Goal: Transaction & Acquisition: Purchase product/service

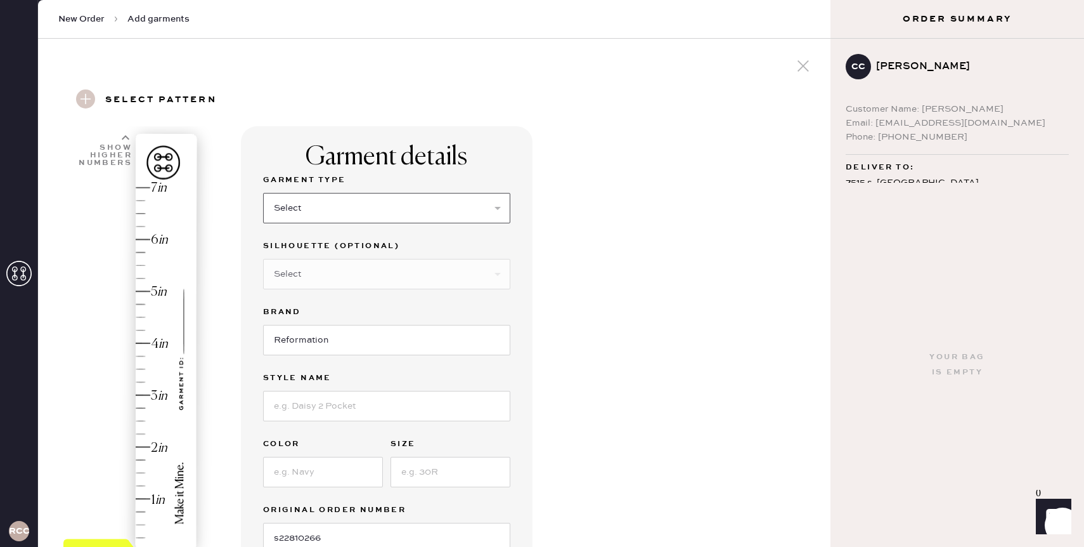
click at [344, 207] on select "Select Basic Skirt Jeans Leggings Pants Shorts Basic Sleeved Dress Basic Sleeve…" at bounding box center [386, 208] width 247 height 30
select select "4"
click at [319, 274] on select "Select Other" at bounding box center [386, 274] width 247 height 30
click at [316, 283] on select "Select Joggers Shorts Cropped Flare Boot Cut Straight Skinny Other" at bounding box center [386, 274] width 247 height 30
select select "other"
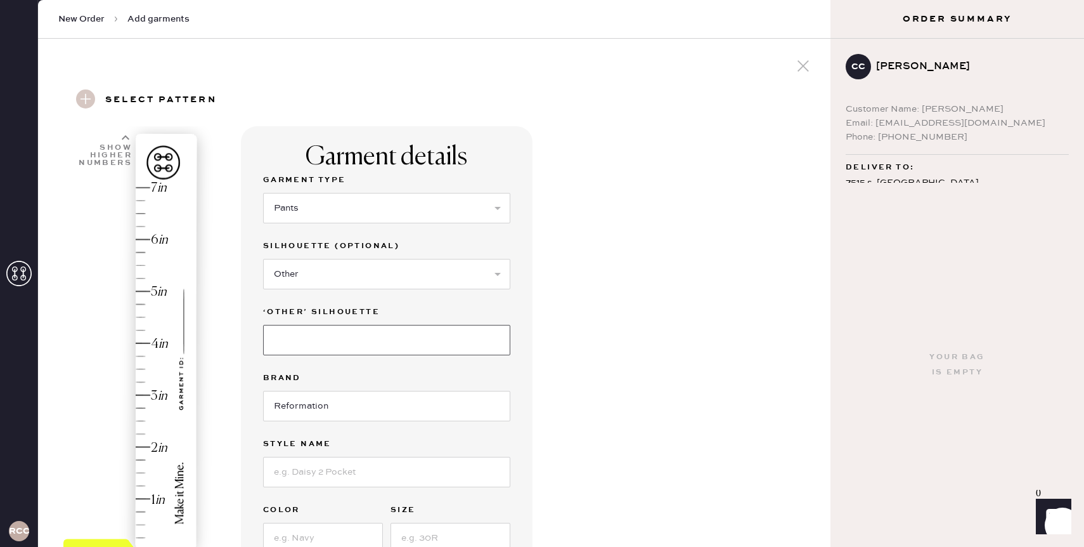
click at [307, 337] on input at bounding box center [386, 340] width 247 height 30
type input "wide"
click at [299, 411] on input "Reformation" at bounding box center [386, 406] width 247 height 30
click at [296, 470] on input at bounding box center [386, 471] width 247 height 30
click at [350, 278] on select "Select Joggers Shorts Cropped Flare Boot Cut Straight Skinny Other" at bounding box center [386, 274] width 247 height 30
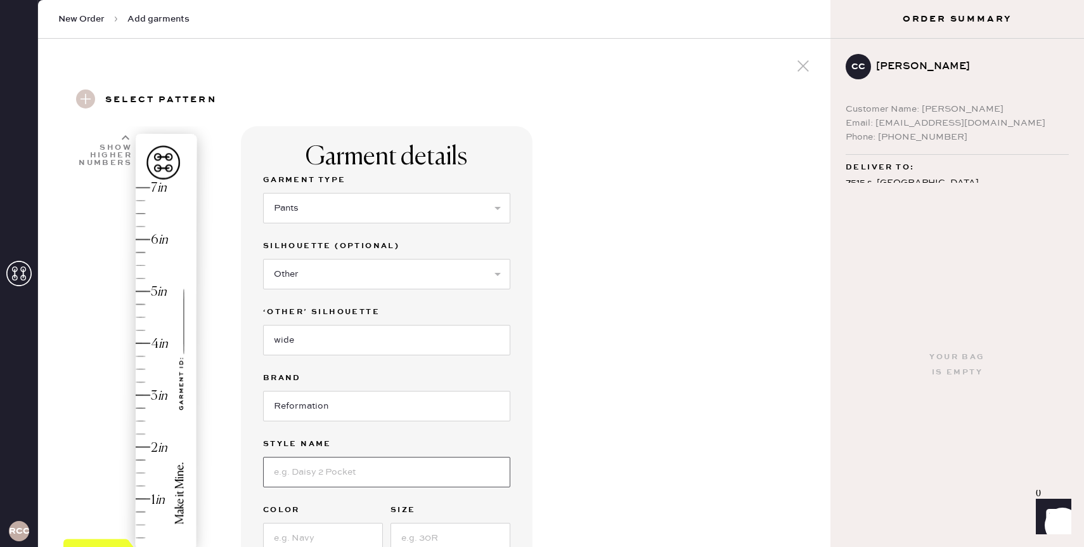
click at [313, 470] on input at bounding box center [386, 471] width 247 height 30
paste input "Rui Lived-In Wide Leg Baggy Jeans"
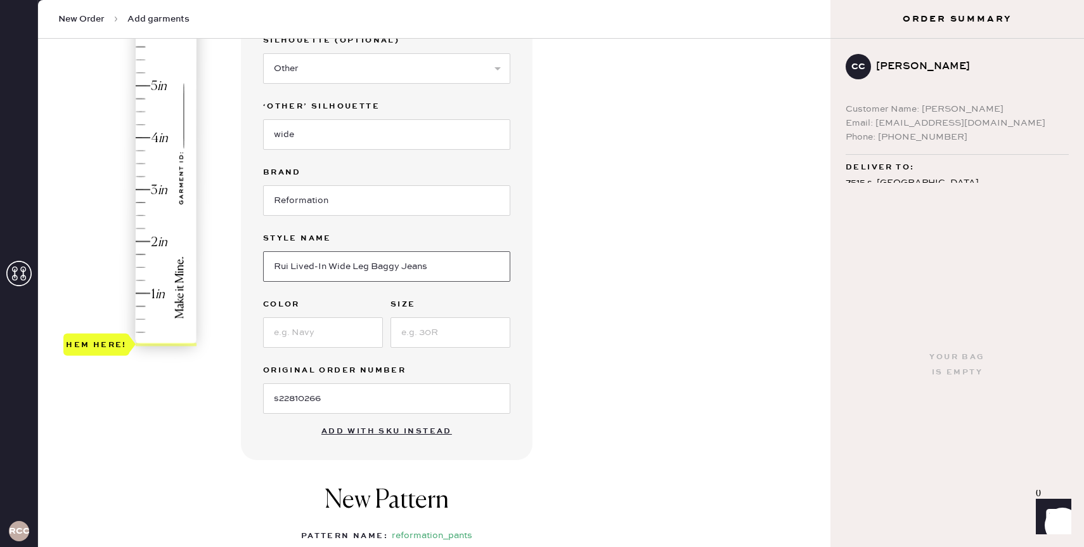
scroll to position [263, 0]
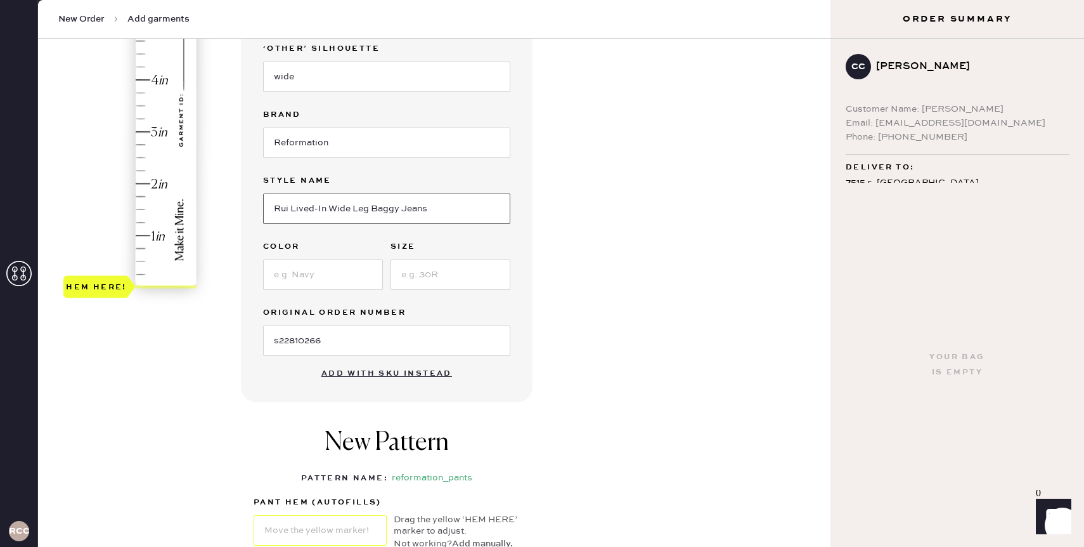
type input "Rui Lived-In Wide Leg Baggy Jeans"
click at [359, 280] on input at bounding box center [323, 274] width 120 height 30
type input "[PERSON_NAME]"
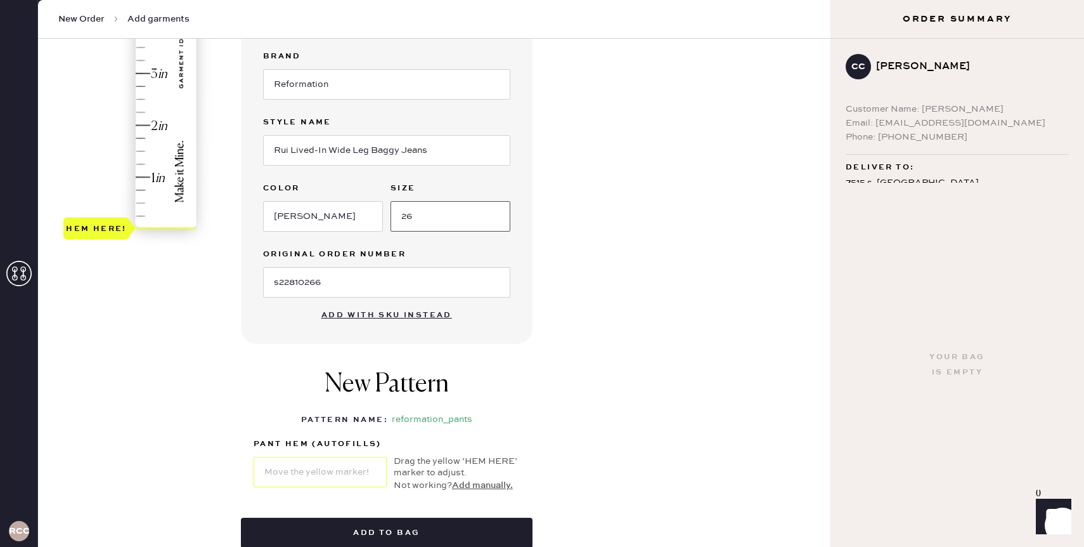
scroll to position [284, 0]
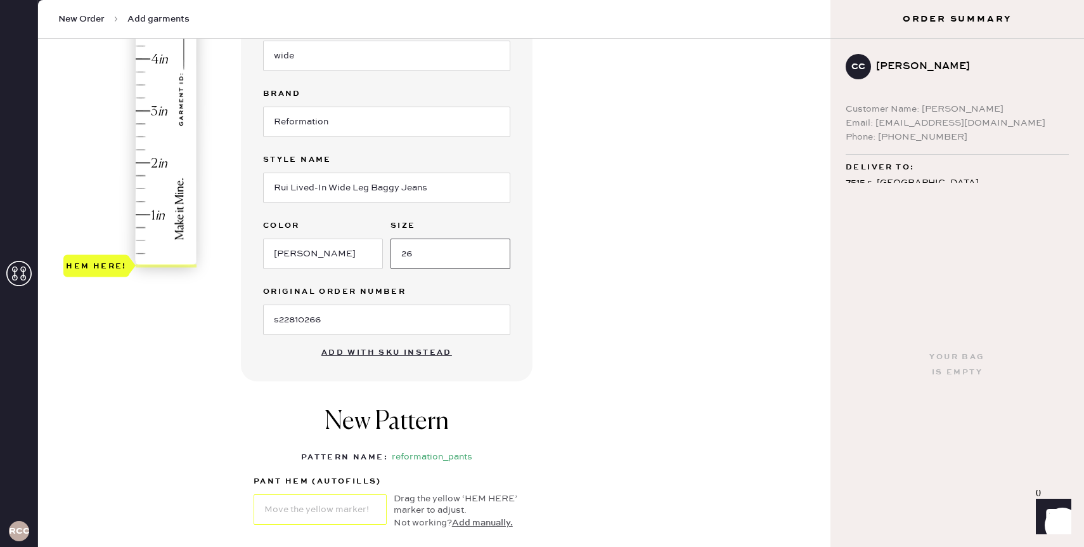
type input "26"
type input "2.75"
click at [145, 121] on div "Hem here!" at bounding box center [130, 85] width 135 height 374
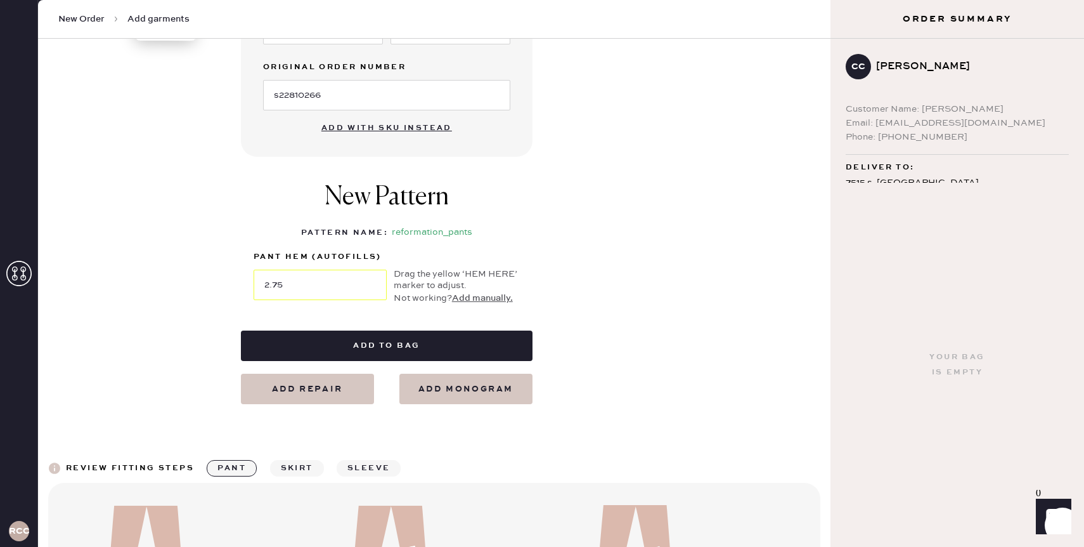
scroll to position [526, 0]
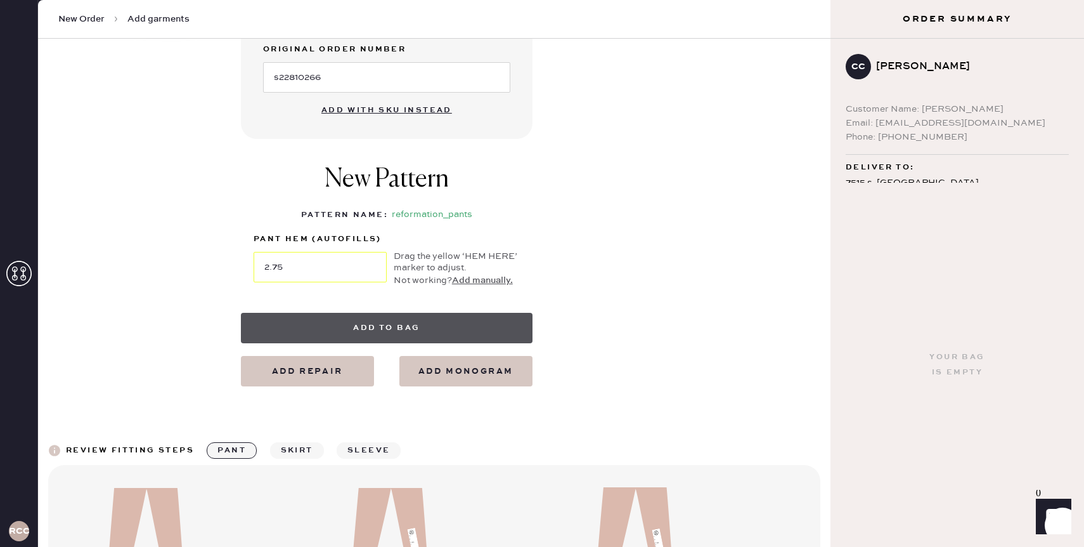
click at [401, 326] on button "Add to bag" at bounding box center [387, 328] width 292 height 30
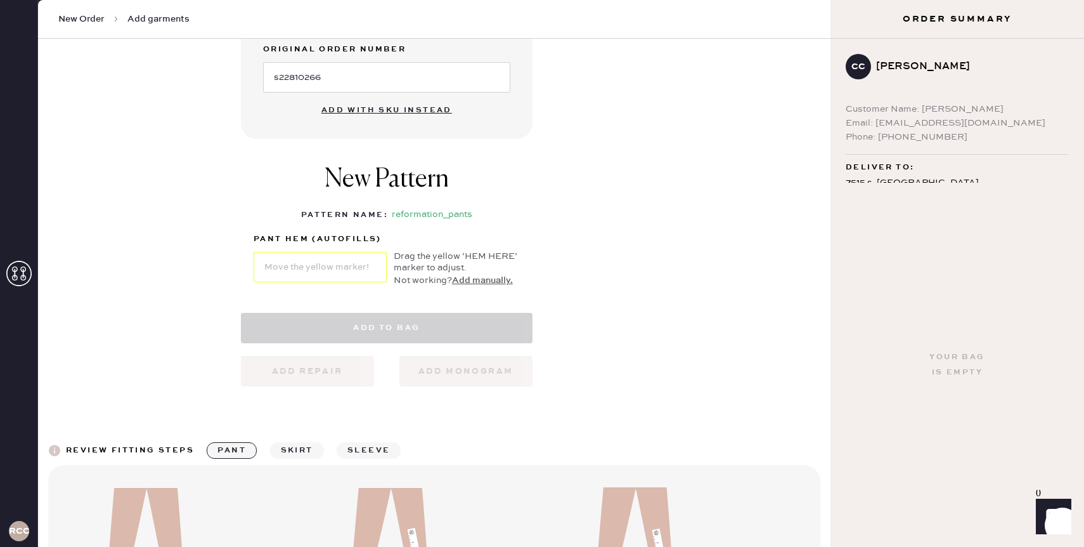
select select "4"
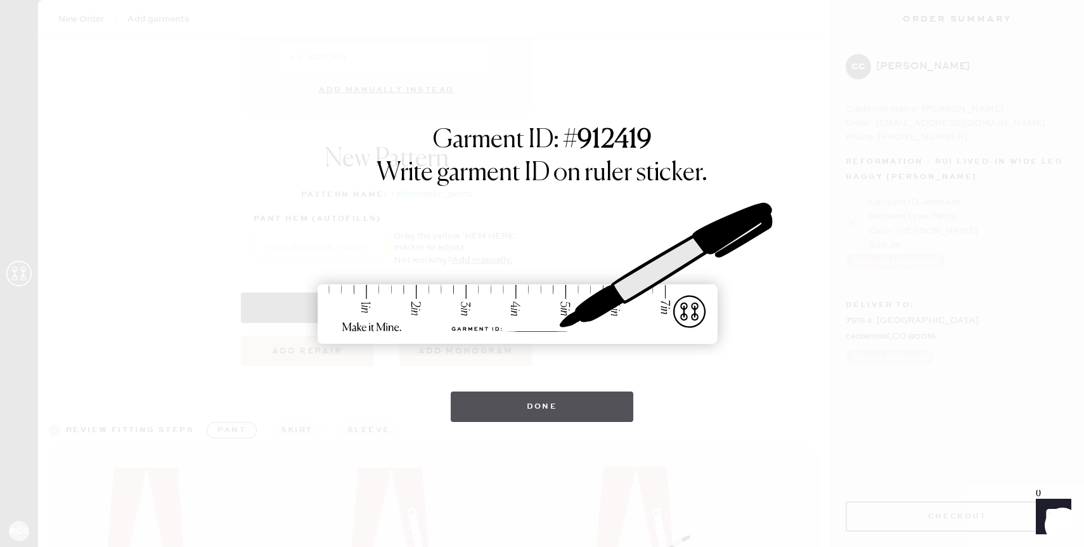
click at [519, 408] on button "Done" at bounding box center [542, 406] width 183 height 30
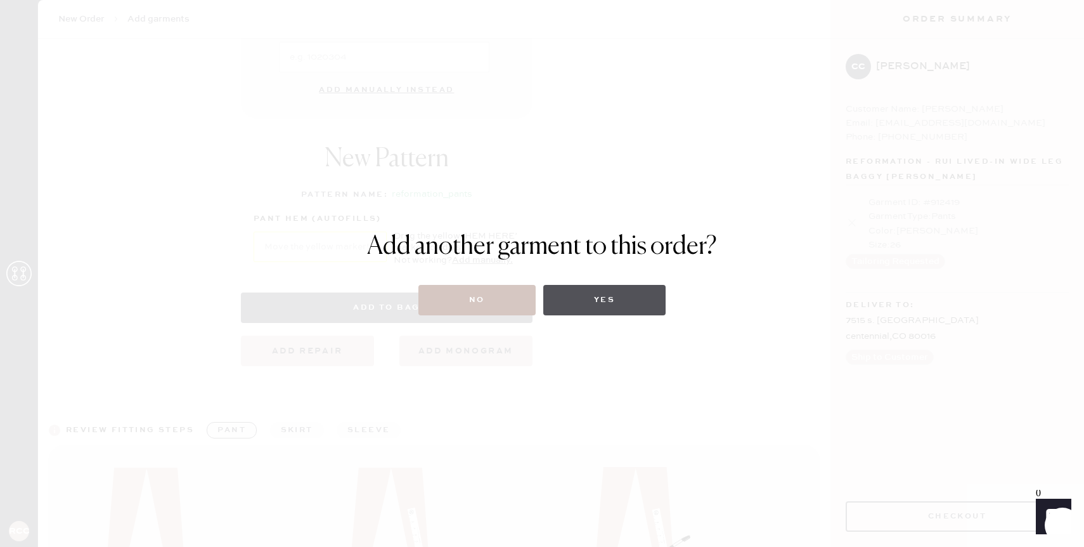
click at [609, 293] on button "Yes" at bounding box center [604, 300] width 122 height 30
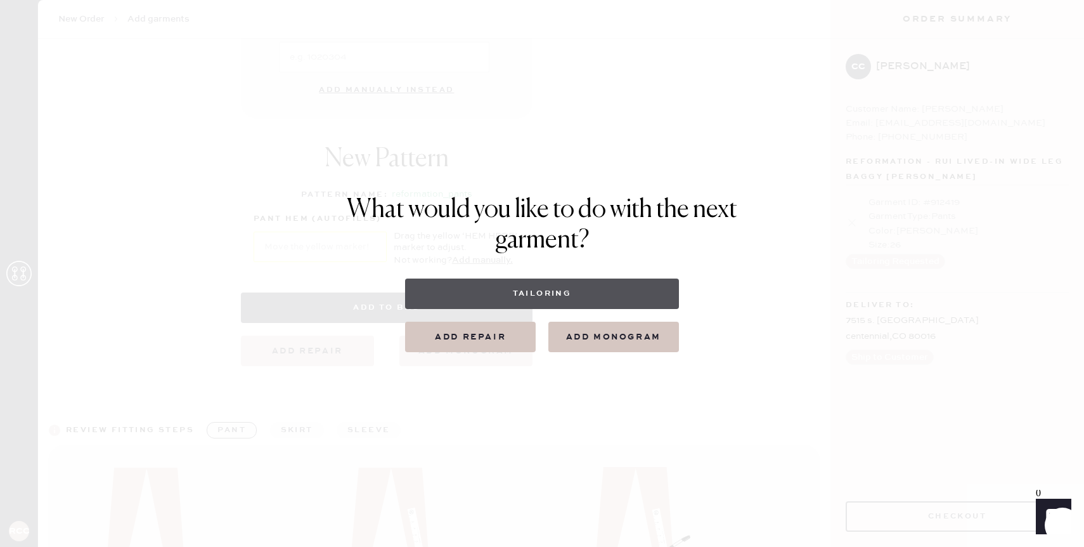
click at [609, 293] on button "Tailoring" at bounding box center [541, 293] width 273 height 30
select select
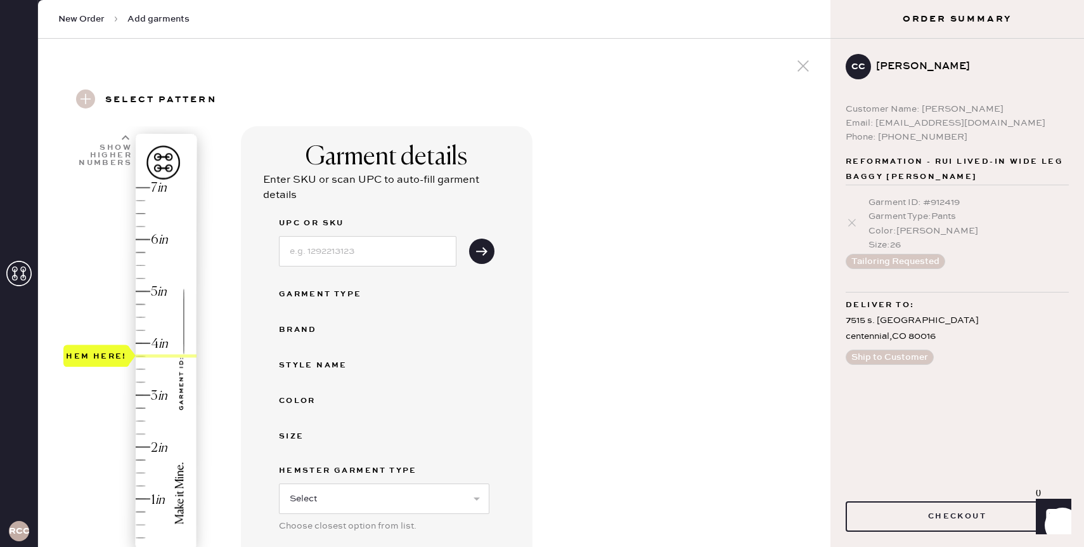
click at [143, 351] on div "Hem here!" at bounding box center [130, 369] width 135 height 374
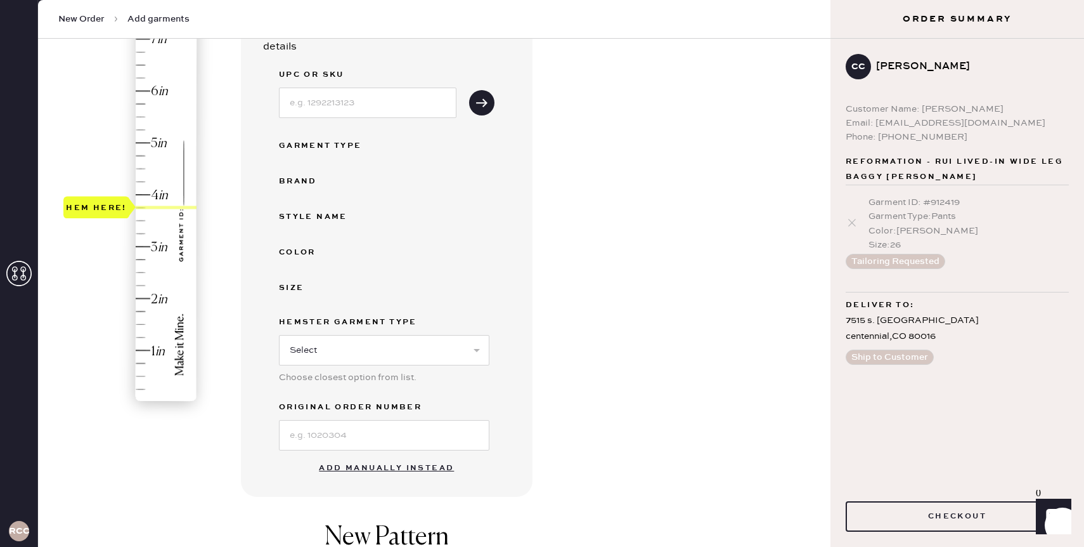
scroll to position [244, 0]
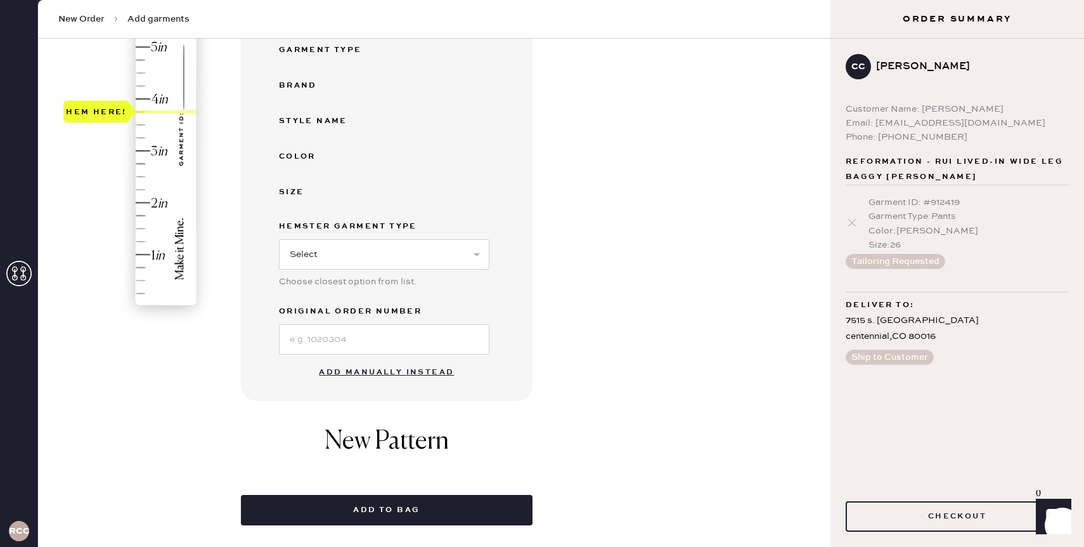
click at [391, 373] on button "Add manually instead" at bounding box center [386, 371] width 150 height 25
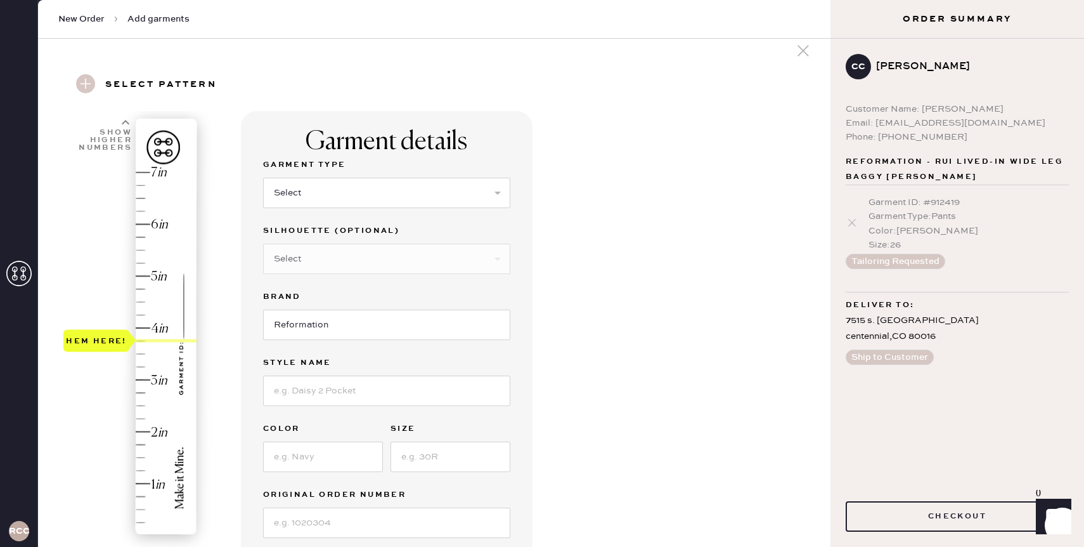
scroll to position [4, 0]
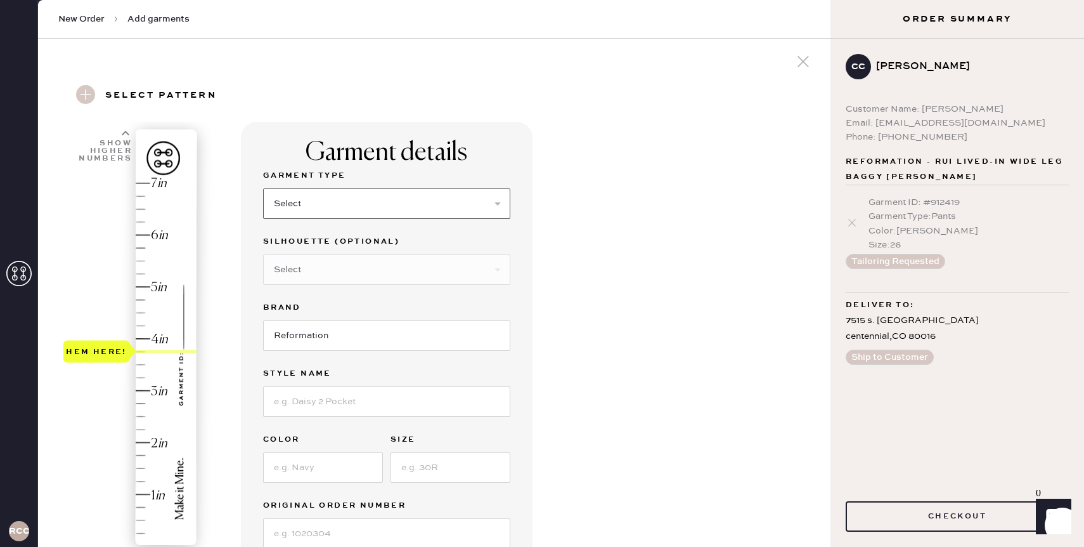
click at [410, 203] on select "Select Basic Skirt Jeans Leggings Pants Shorts Basic Sleeved Dress Basic Sleeve…" at bounding box center [386, 203] width 247 height 30
select select "4"
click at [316, 273] on select "Select Joggers Shorts Cropped Flare Boot Cut Straight Skinny Other" at bounding box center [386, 269] width 247 height 30
select select "11"
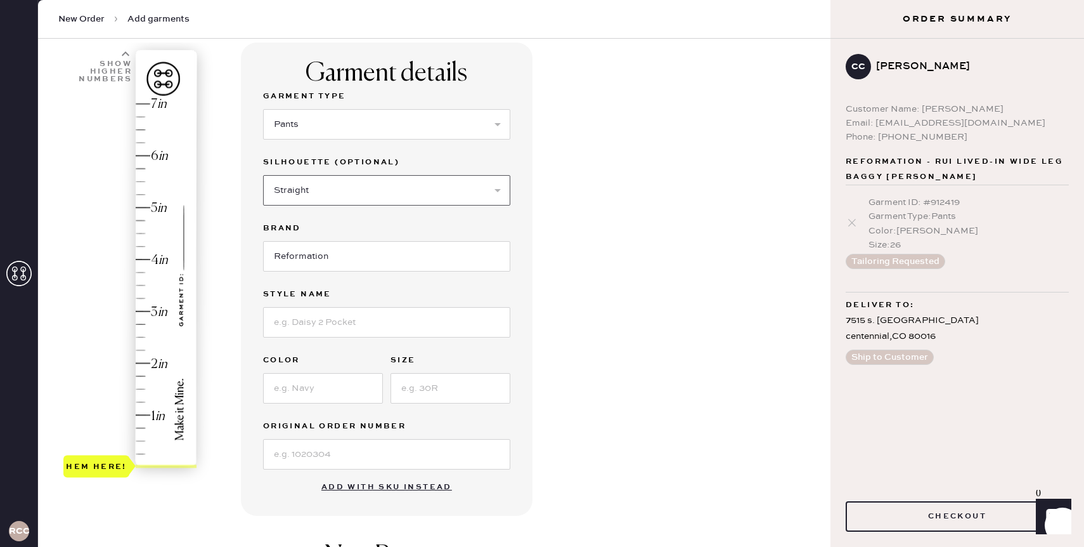
scroll to position [85, 0]
click at [330, 317] on input at bounding box center [386, 321] width 247 height 30
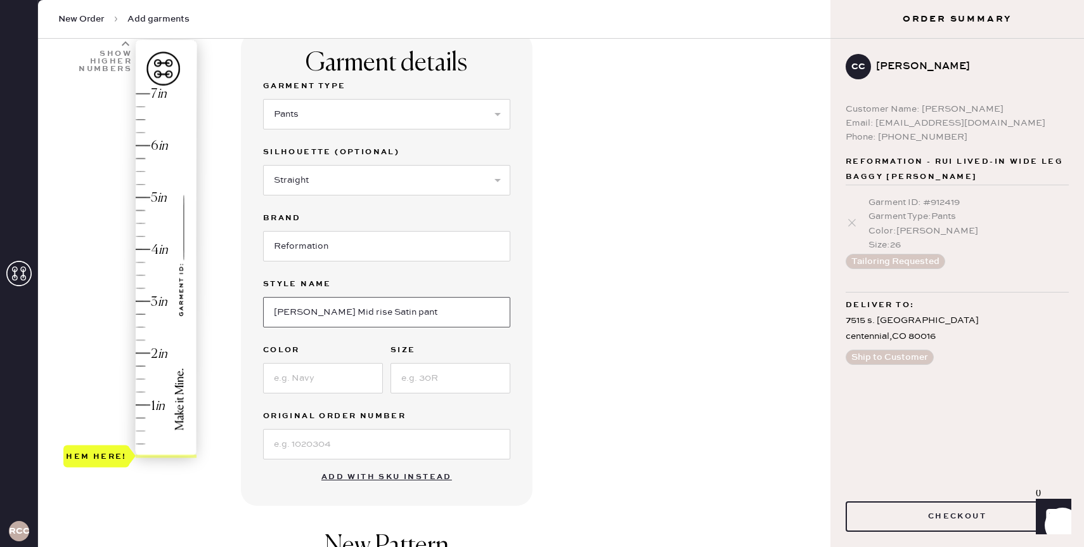
scroll to position [97, 0]
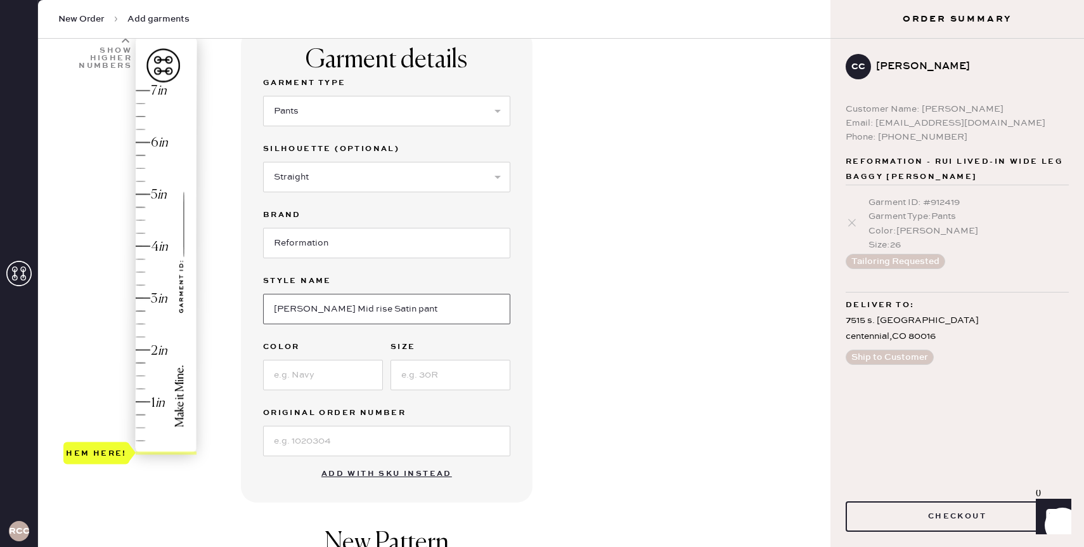
click at [316, 308] on input "[PERSON_NAME] Mid rise Satin pant" at bounding box center [386, 309] width 247 height 30
click at [365, 311] on input "[PERSON_NAME] Mid-Rise Satin pant" at bounding box center [386, 309] width 247 height 30
type input "[PERSON_NAME] Mid-Rise Satin Pant"
click at [342, 376] on input at bounding box center [323, 374] width 120 height 30
type input "Black"
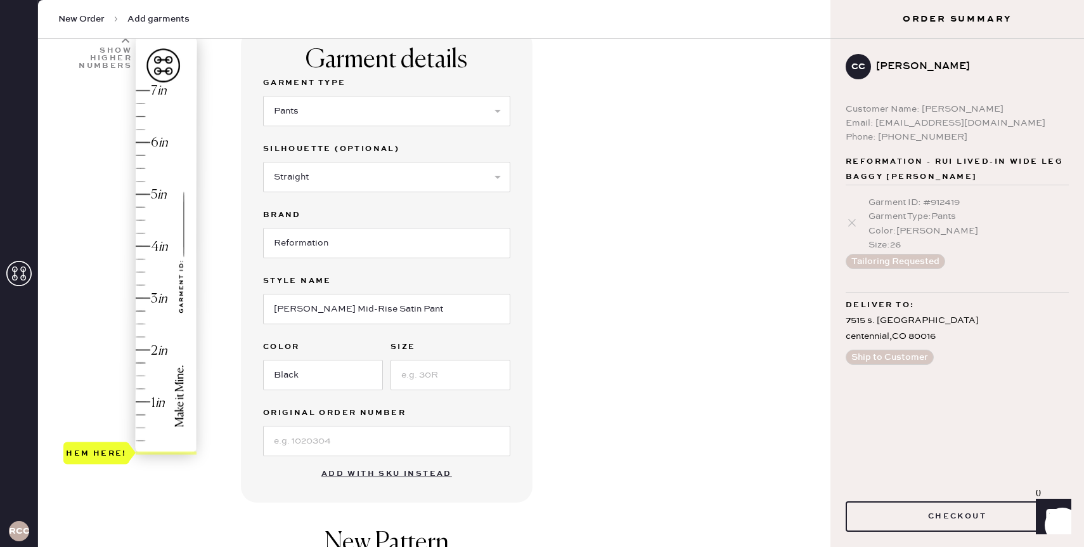
click at [898, 255] on button "Tailoring Requested" at bounding box center [896, 261] width 100 height 15
click at [892, 266] on button "Tailoring Requested" at bounding box center [896, 261] width 100 height 15
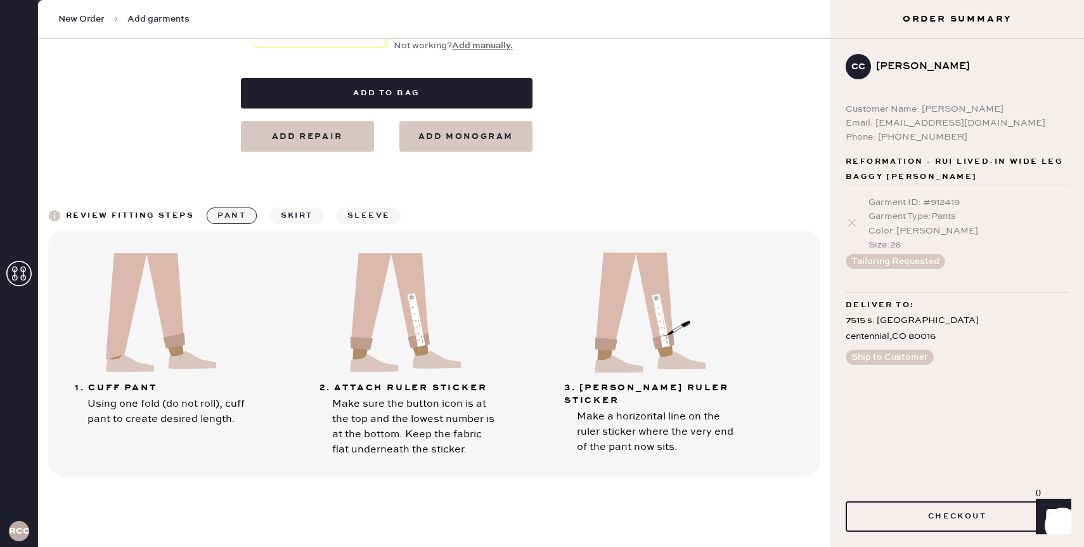
scroll to position [705, 0]
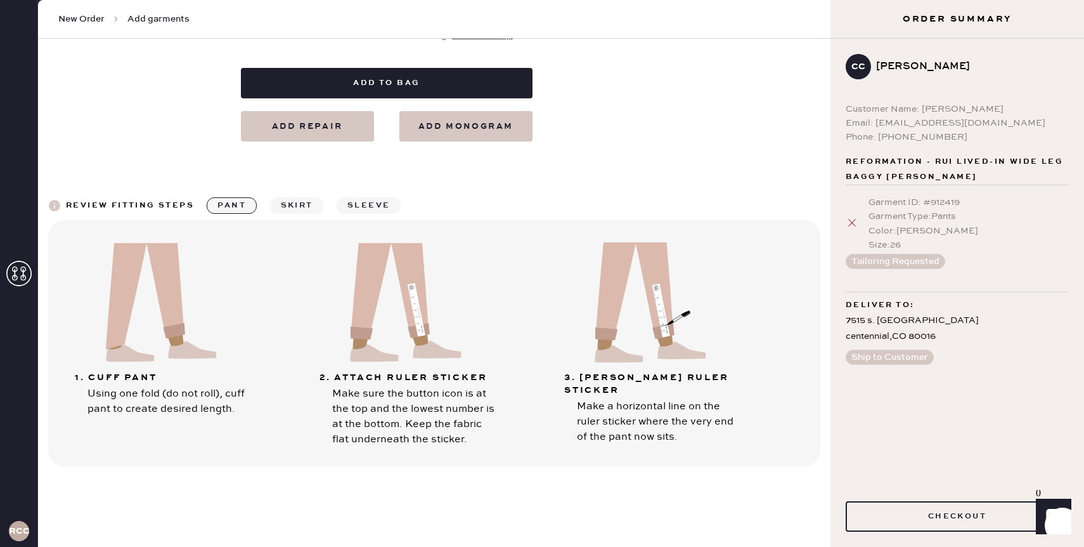
click at [855, 220] on icon at bounding box center [852, 222] width 13 height 13
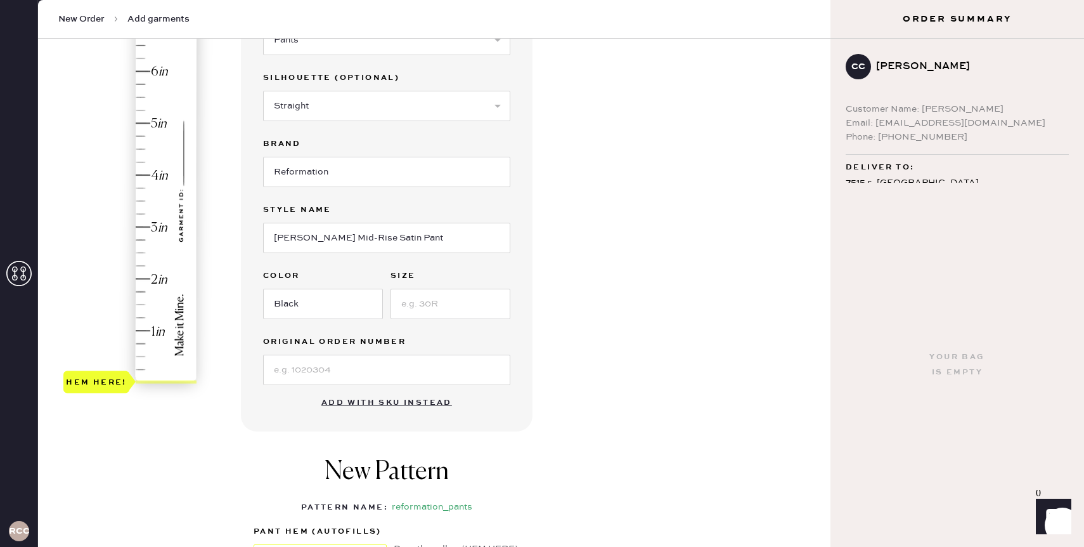
scroll to position [0, 0]
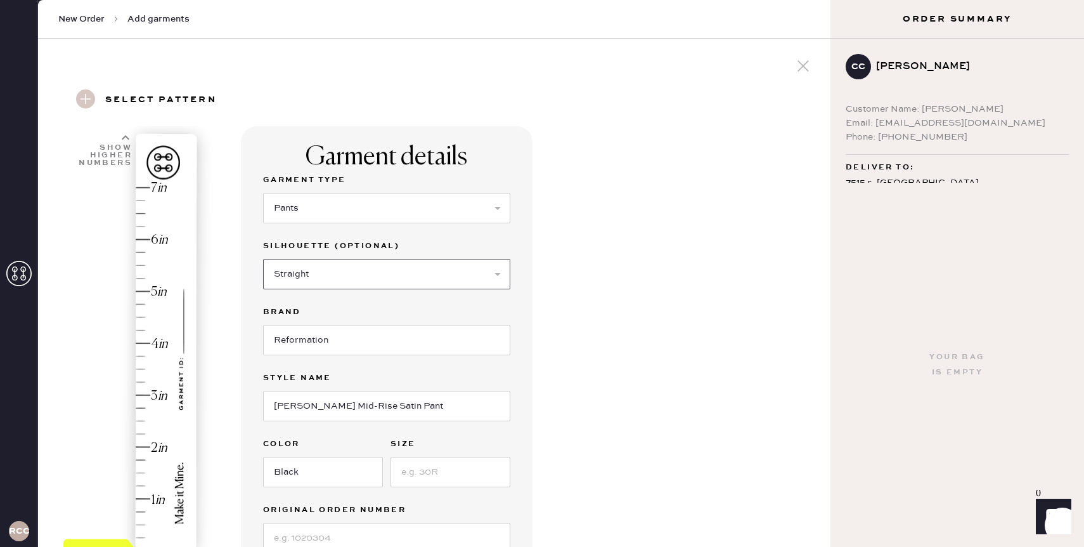
click at [316, 282] on select "Select Joggers Shorts Cropped Flare Boot Cut Straight Skinny Other" at bounding box center [386, 274] width 247 height 30
select select "other"
click at [299, 330] on input at bounding box center [386, 340] width 247 height 30
type input "wide"
click at [295, 406] on input "Reformation" at bounding box center [386, 406] width 247 height 30
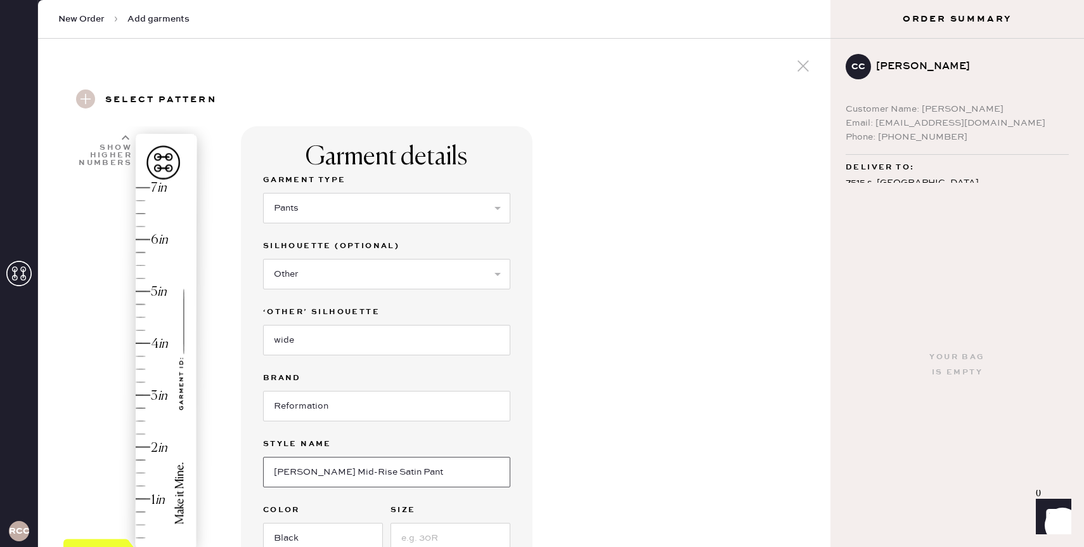
click at [305, 466] on input "[PERSON_NAME] Mid-Rise Satin Pant" at bounding box center [386, 471] width 247 height 30
paste input "Rui Lived-In Wide Leg Baggy Jeans"
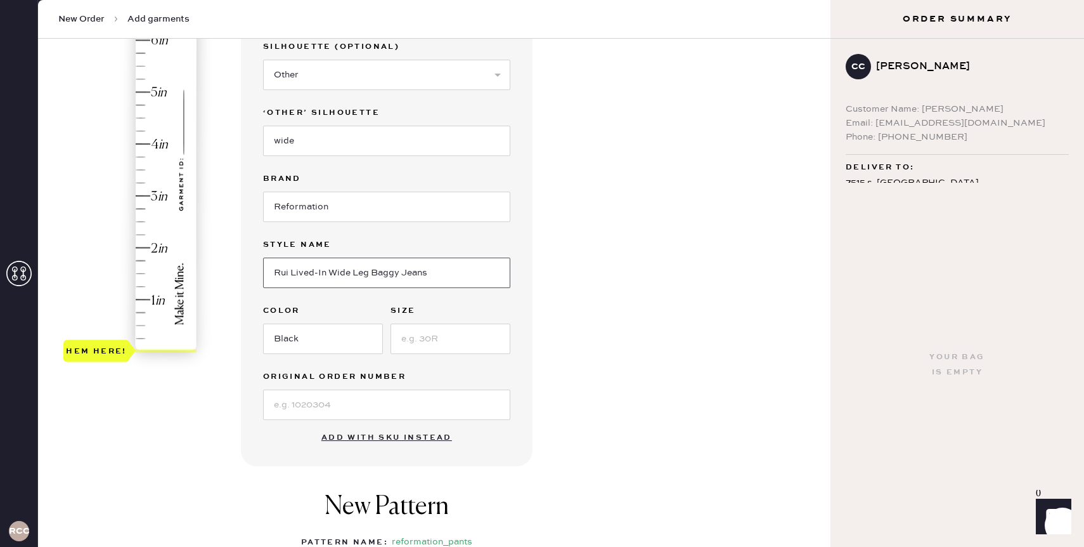
scroll to position [198, 0]
type input "Rui Lived-In Wide Leg Baggy Jeans"
click at [321, 410] on input at bounding box center [386, 405] width 247 height 30
paste input "S27169229"
type input "S27169229"
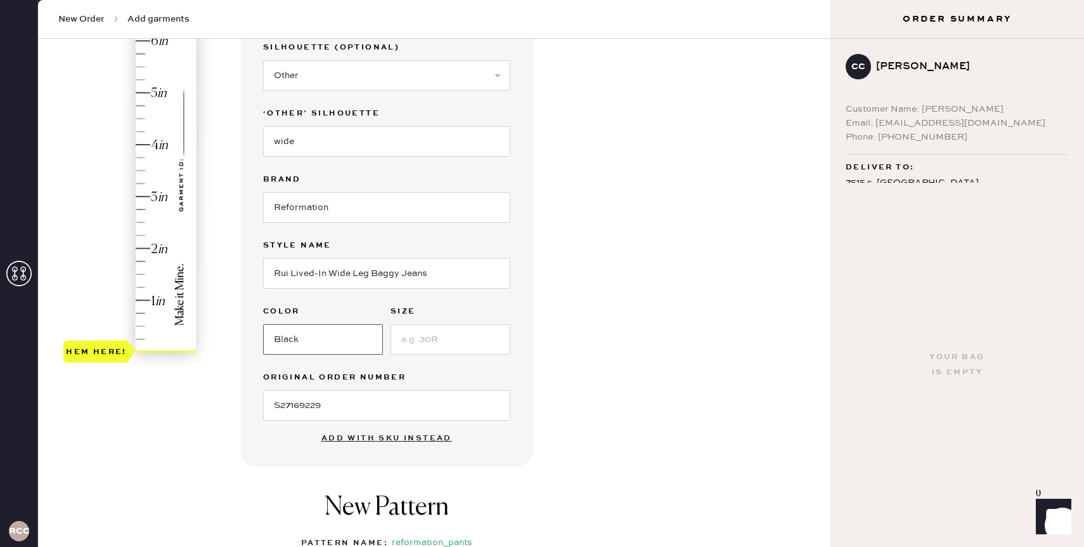
click at [327, 344] on input "Black" at bounding box center [323, 339] width 120 height 30
type input "[PERSON_NAME]"
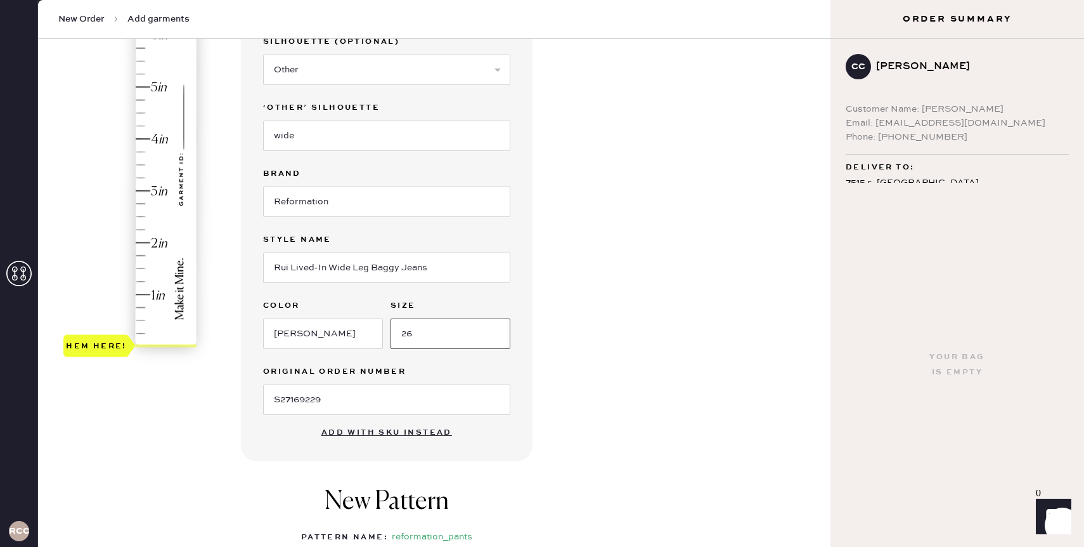
scroll to position [196, 0]
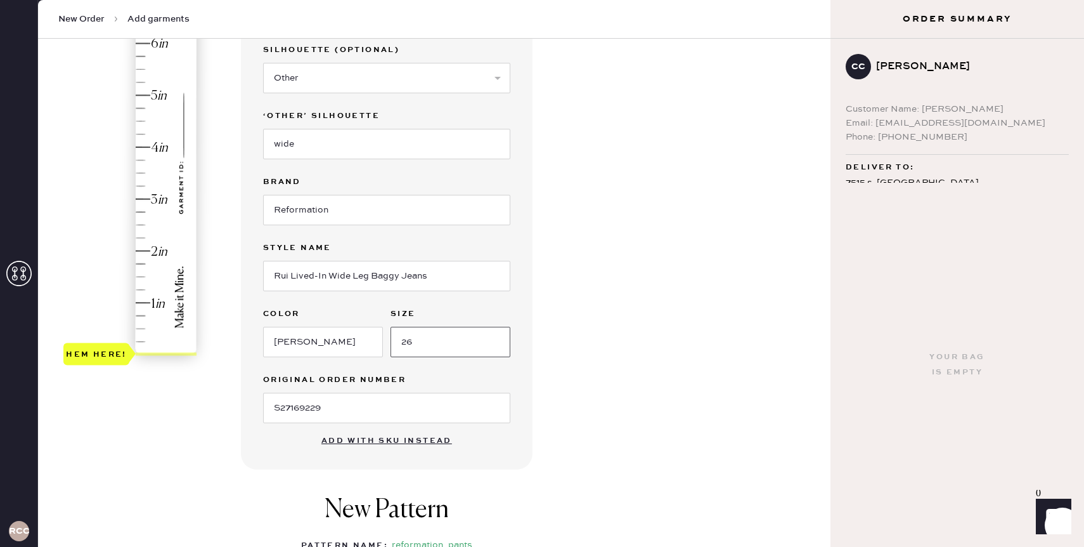
type input "26"
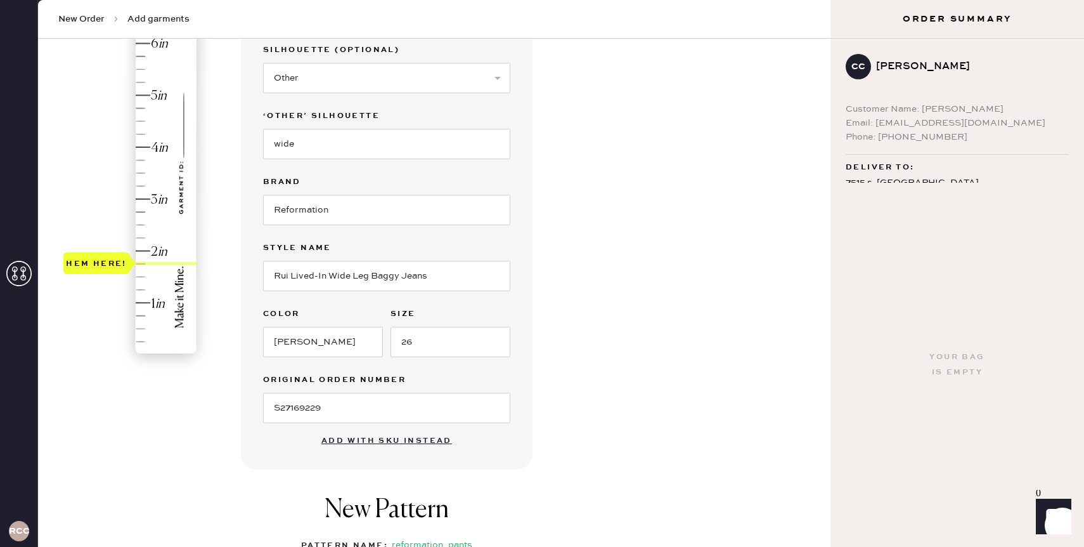
click at [144, 259] on div "Hem here!" at bounding box center [130, 173] width 135 height 374
type input "2.75"
click at [145, 213] on div "Hem here!" at bounding box center [130, 173] width 135 height 374
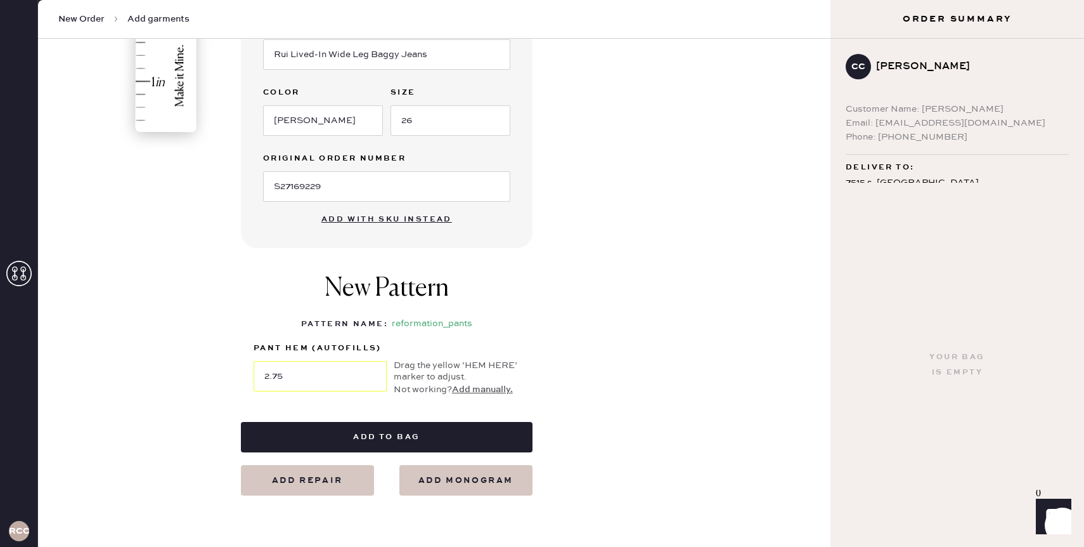
scroll to position [434, 0]
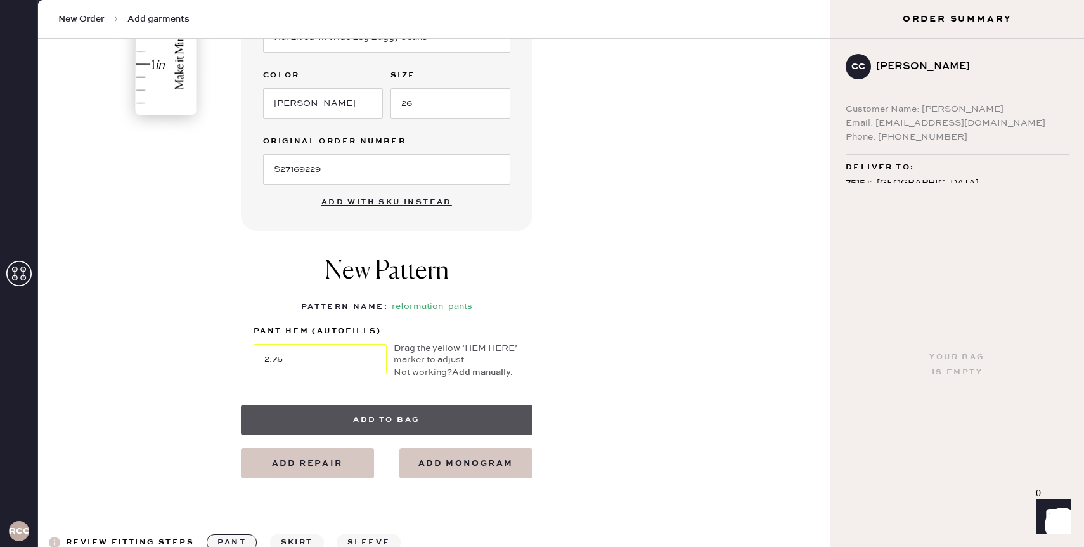
click at [372, 415] on button "Add to bag" at bounding box center [387, 420] width 292 height 30
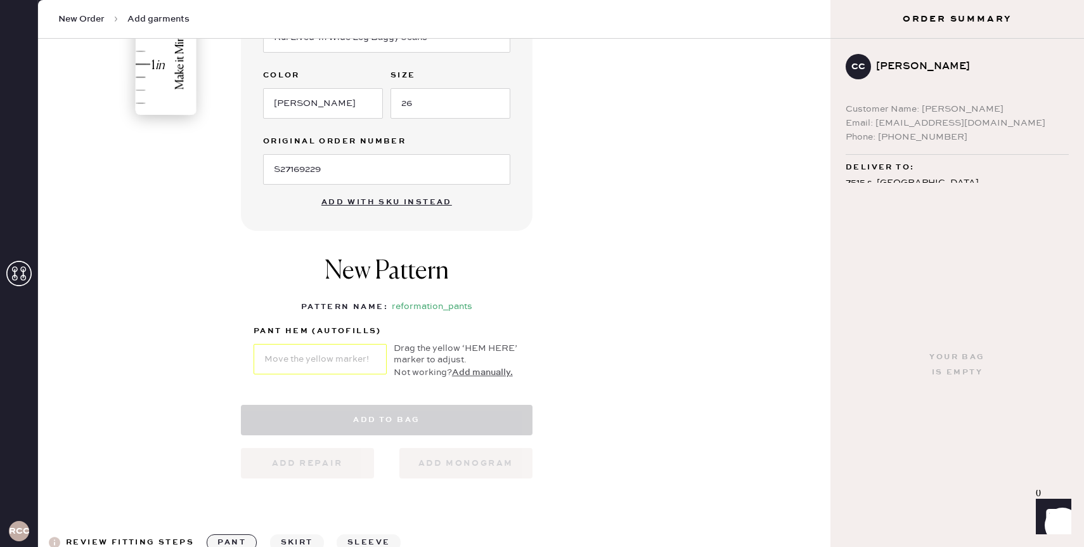
select select "4"
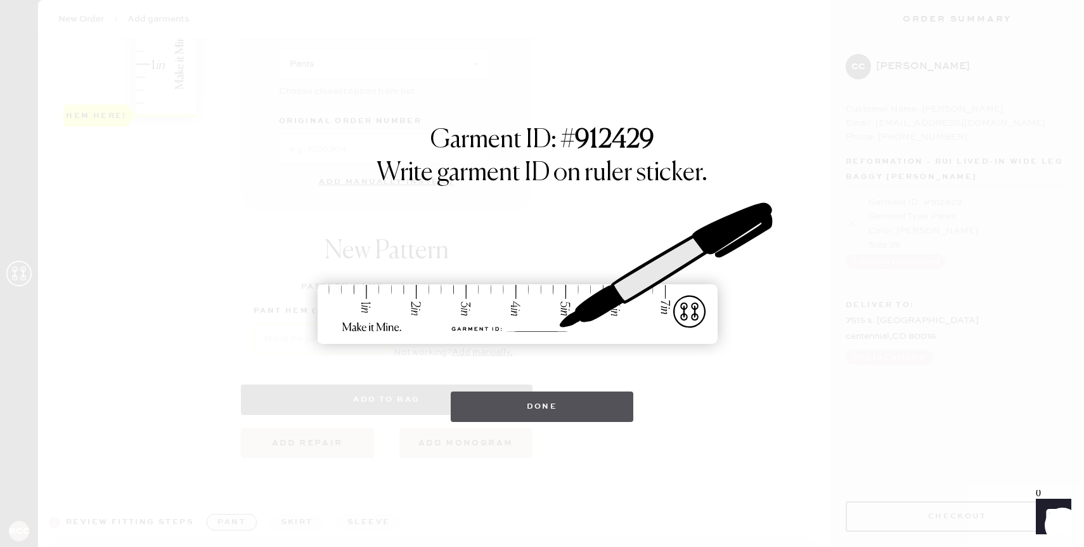
click at [525, 406] on button "Done" at bounding box center [542, 406] width 183 height 30
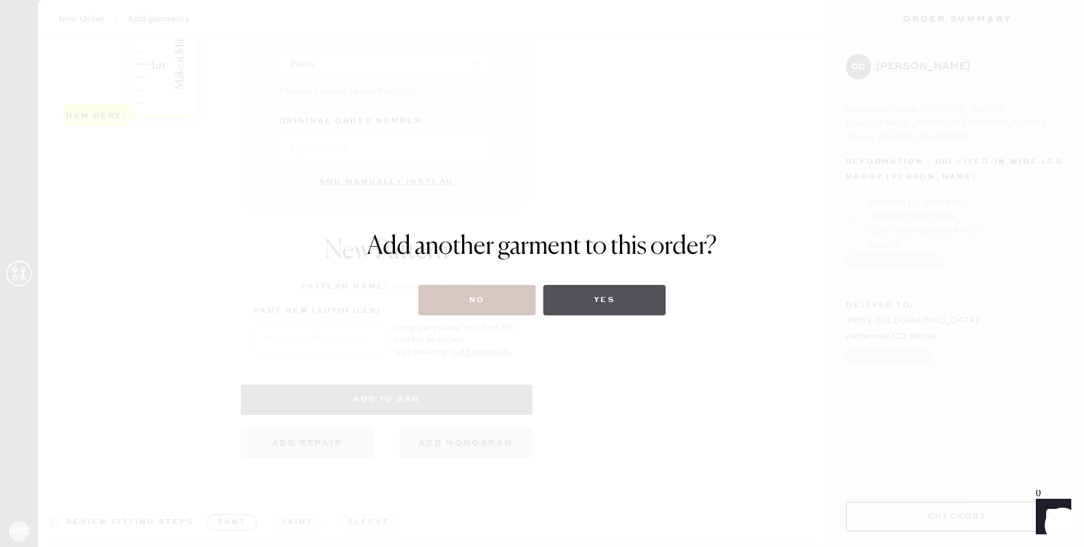
click at [615, 305] on button "Yes" at bounding box center [604, 300] width 122 height 30
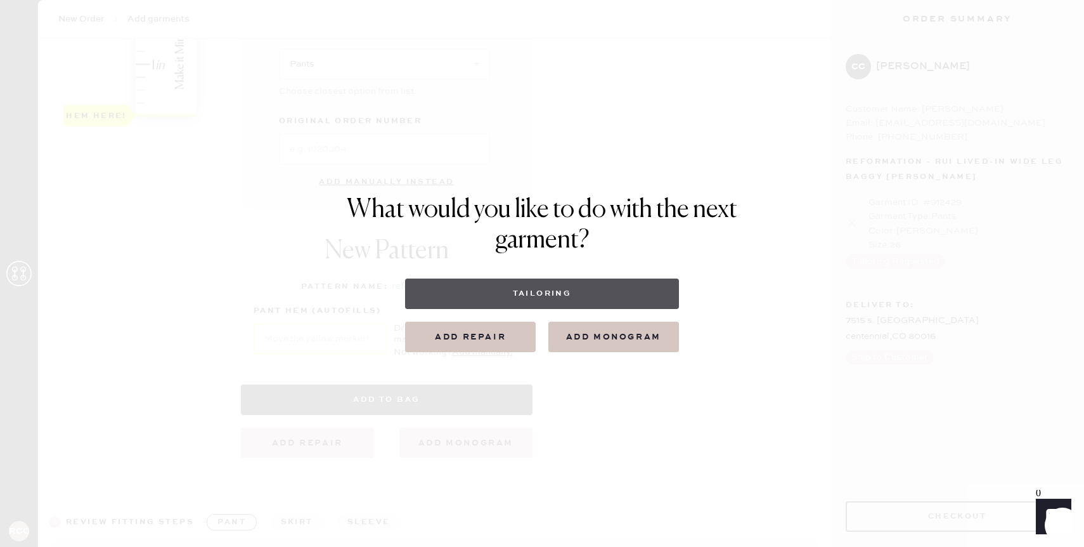
click at [532, 297] on button "Tailoring" at bounding box center [541, 293] width 273 height 30
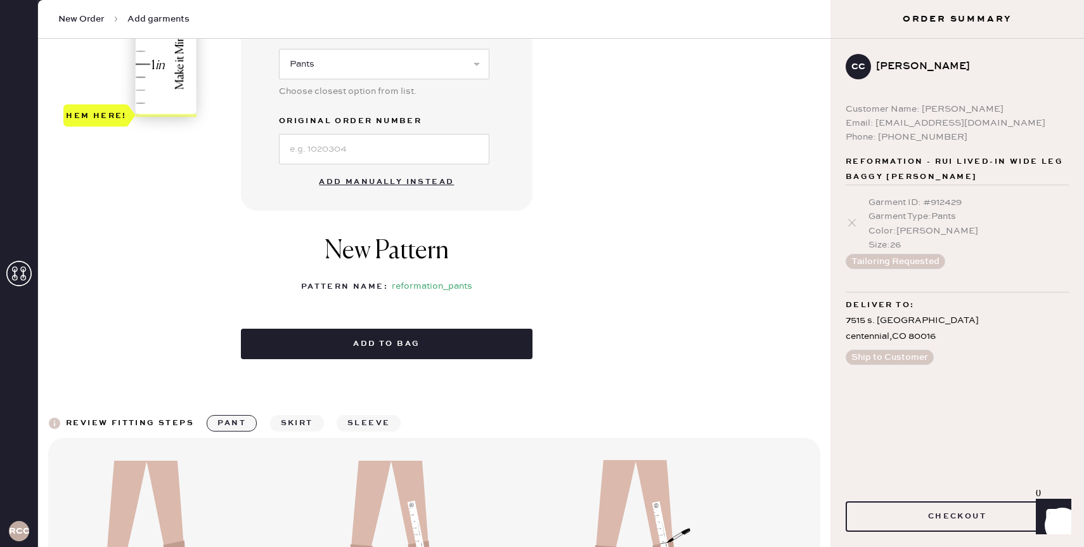
select select
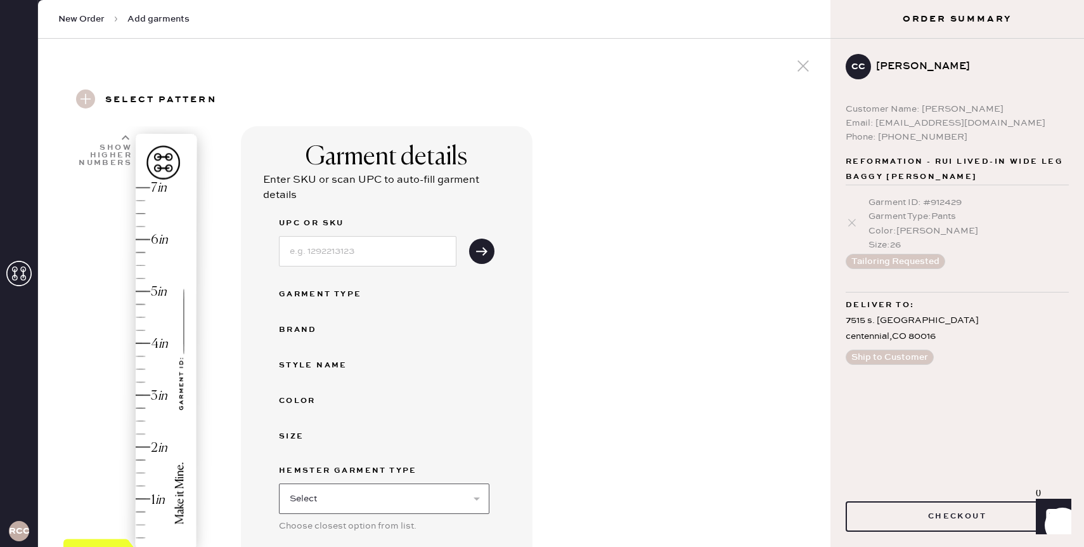
click at [280, 495] on select "Select Basic Skirt Jeans Leggings Pants Shorts Basic Sleeved Dress Basic Sleeve…" at bounding box center [384, 498] width 210 height 30
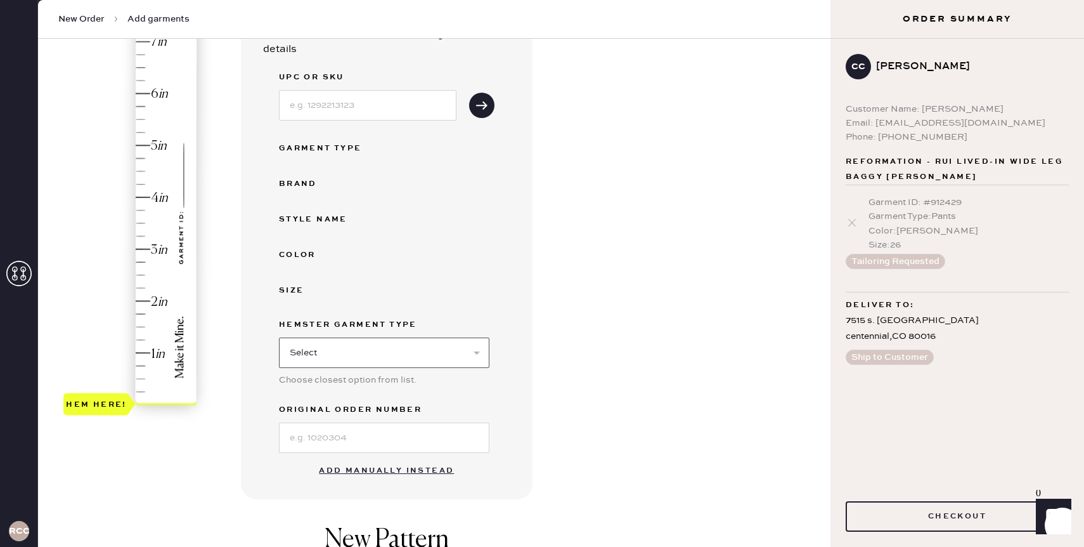
scroll to position [152, 0]
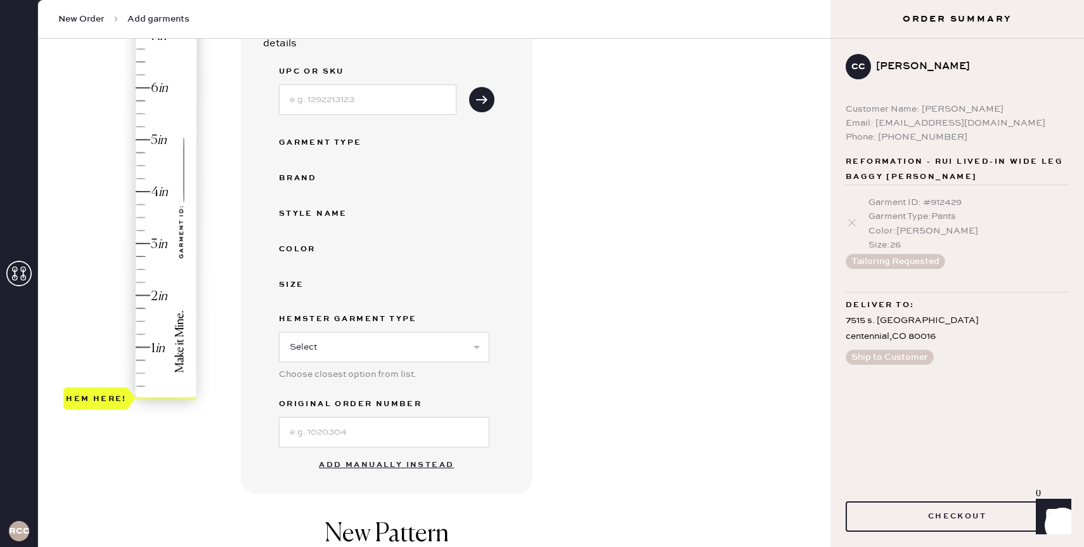
click at [354, 460] on button "Add manually instead" at bounding box center [386, 464] width 150 height 25
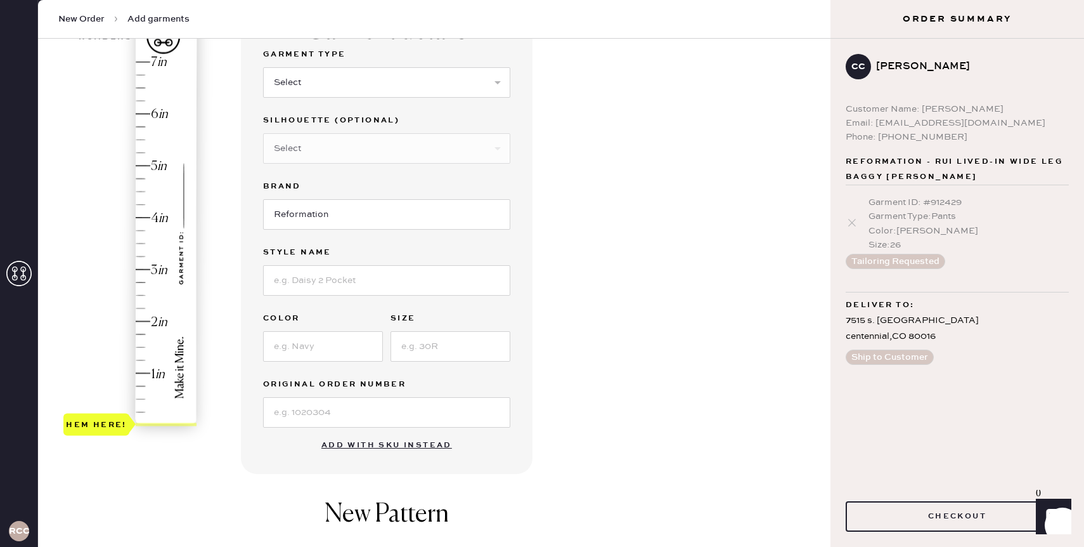
scroll to position [116, 0]
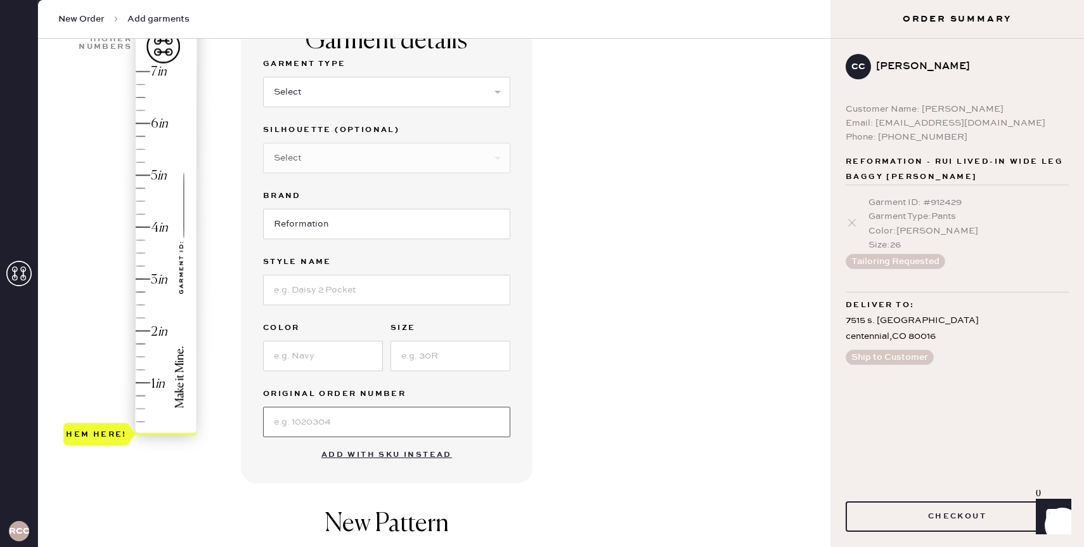
click at [302, 420] on input at bounding box center [386, 421] width 247 height 30
paste input "S27169229"
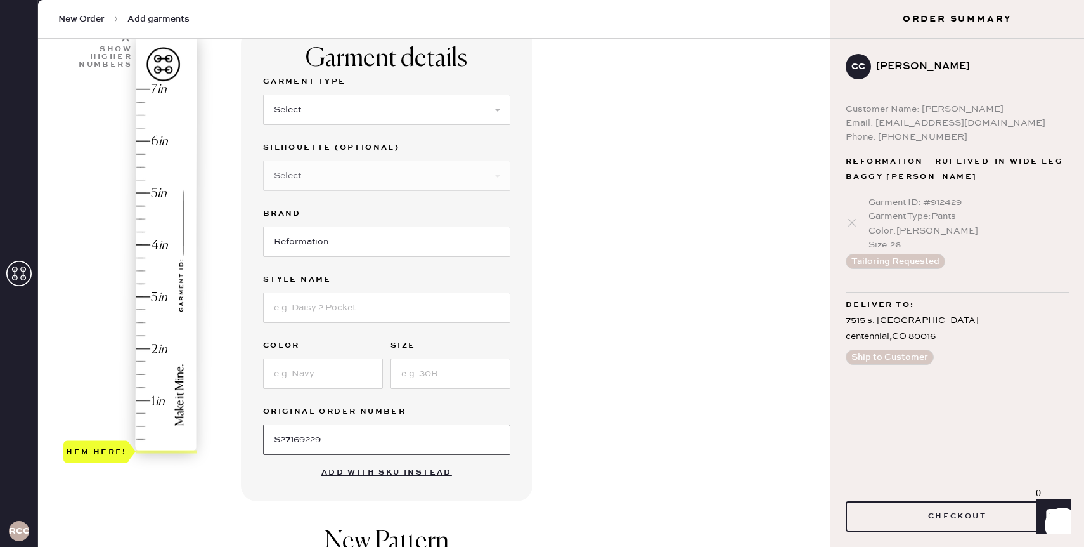
type input "S27169229"
click at [330, 88] on label "Garment Type" at bounding box center [386, 81] width 247 height 15
click at [327, 106] on select "Select Basic Skirt Jeans Leggings Pants Shorts Basic Sleeved Dress Basic Sleeve…" at bounding box center [386, 109] width 247 height 30
click at [328, 117] on select "Select Basic Skirt Jeans Leggings Pants Shorts Basic Sleeved Dress Basic Sleeve…" at bounding box center [386, 109] width 247 height 30
select select "4"
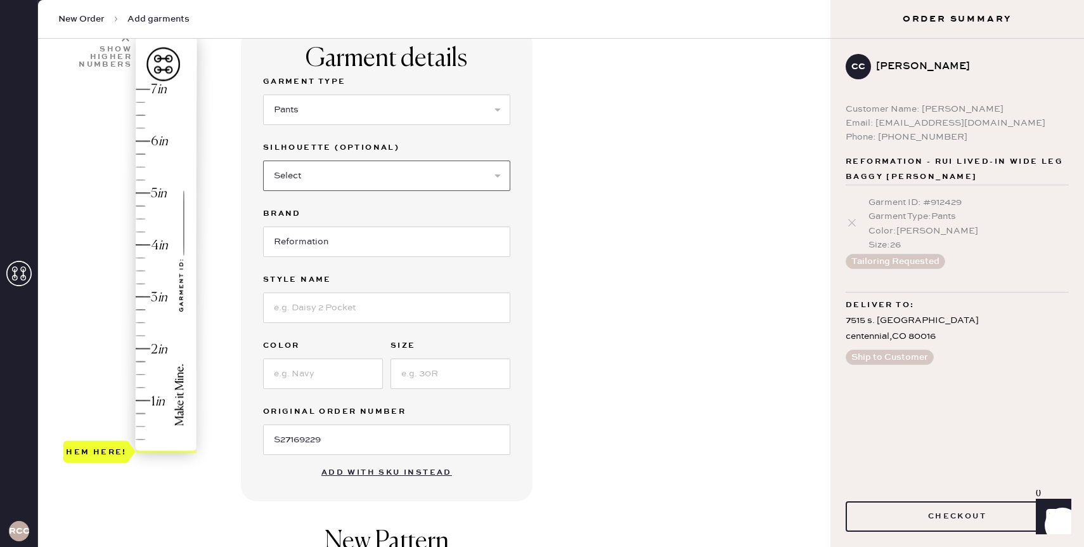
click at [321, 172] on select "Select Joggers Shorts Cropped Flare Boot Cut Straight Skinny Other" at bounding box center [386, 175] width 247 height 30
select select "11"
click at [301, 313] on input at bounding box center [386, 307] width 247 height 30
type input "[PERSON_NAME] Mid Rise Satin"
click at [302, 384] on input at bounding box center [323, 373] width 120 height 30
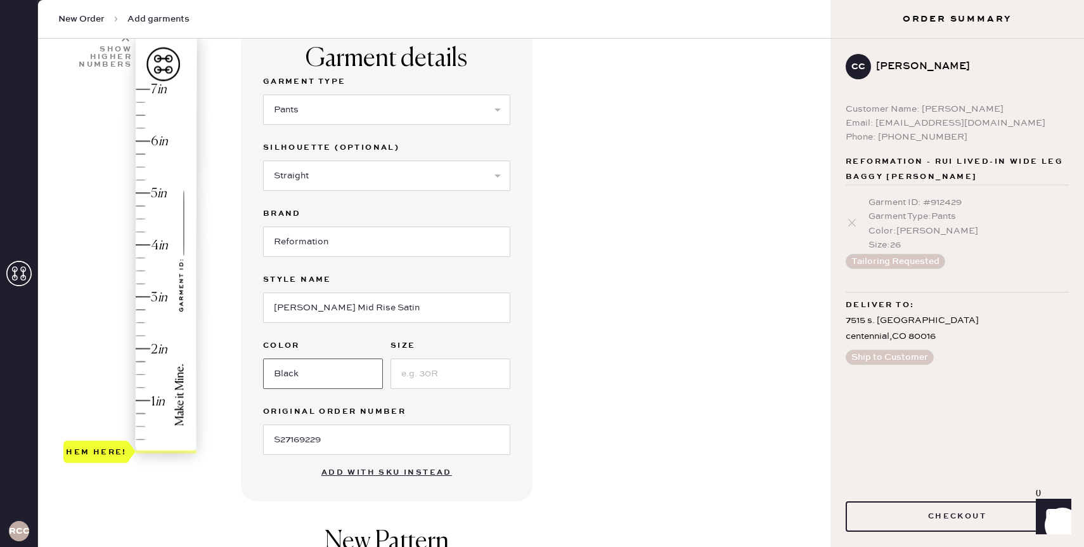
type input "Black"
click at [425, 379] on input at bounding box center [451, 373] width 120 height 30
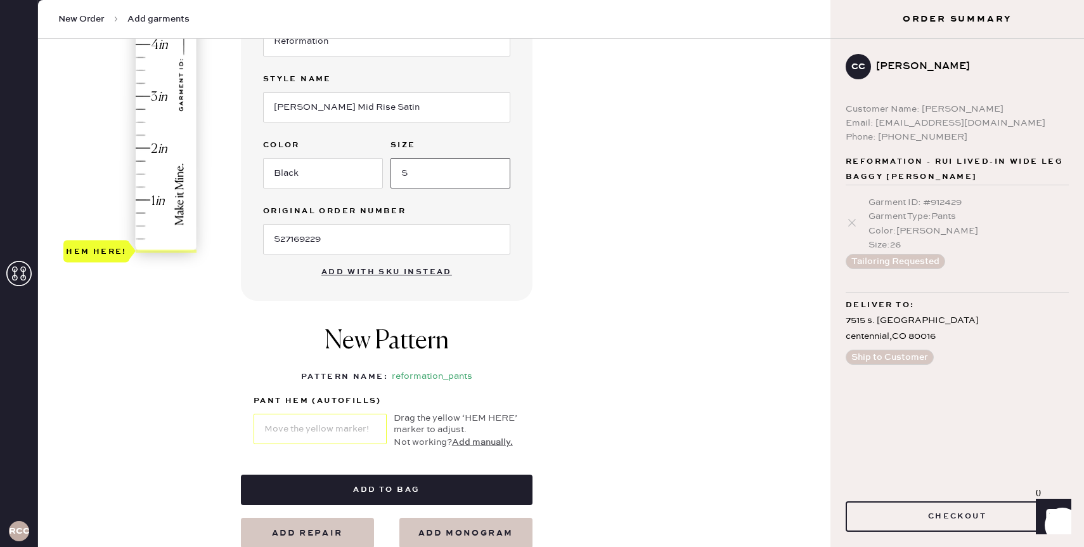
scroll to position [285, 0]
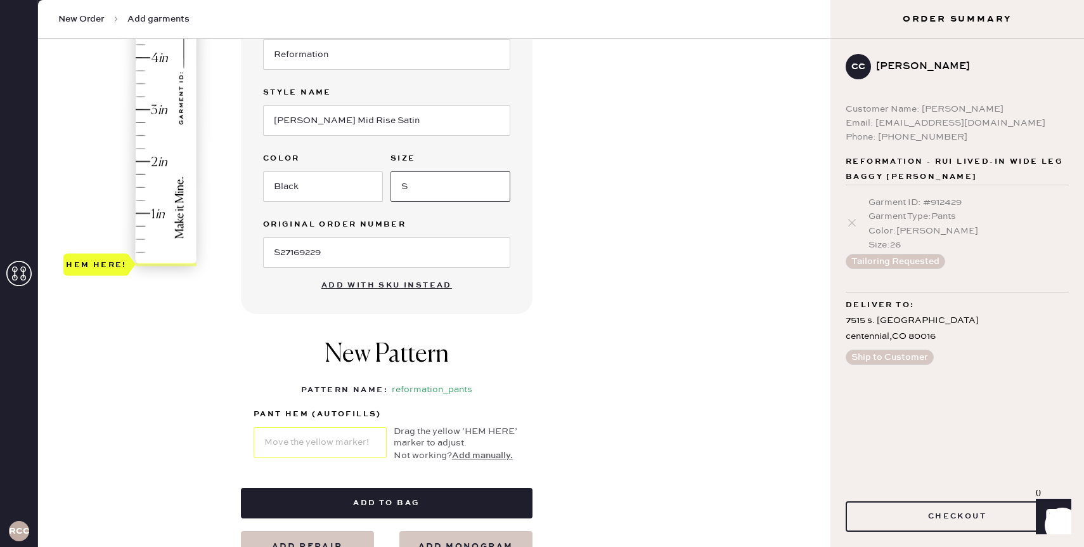
type input "S"
type input "3.75"
click at [147, 73] on div "Hem here!" at bounding box center [130, 84] width 135 height 374
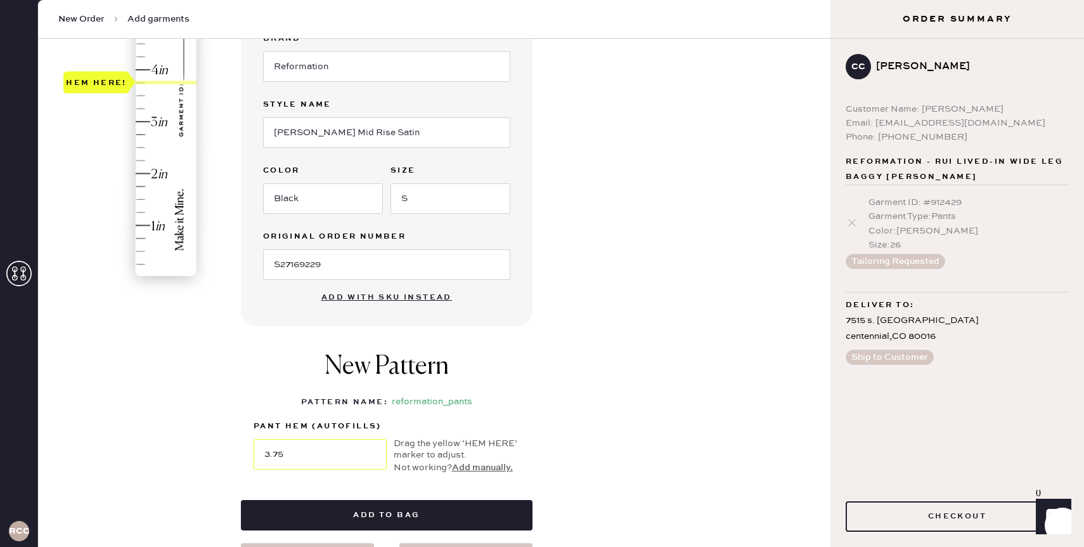
scroll to position [277, 0]
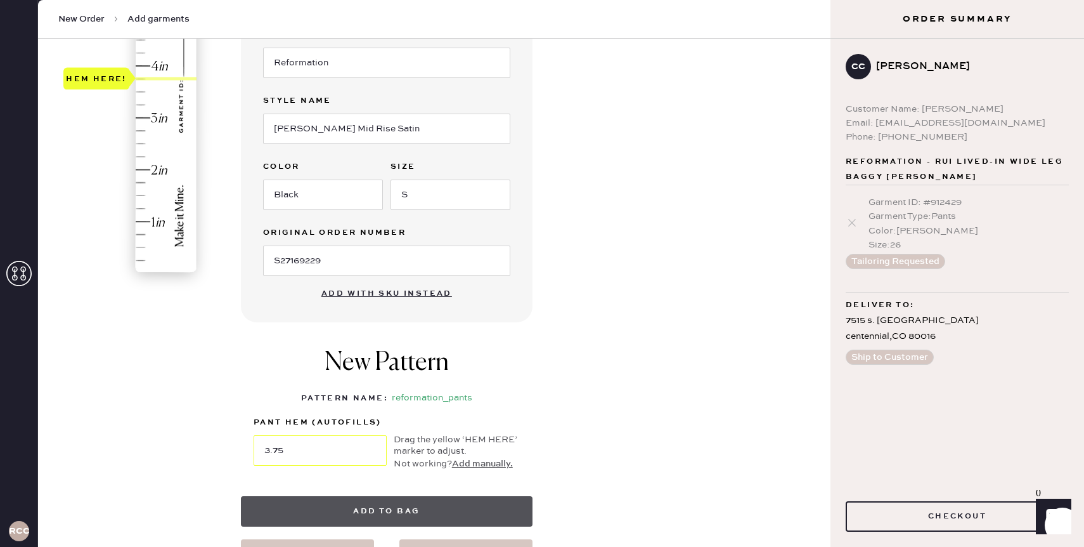
click at [370, 513] on button "Add to bag" at bounding box center [387, 511] width 292 height 30
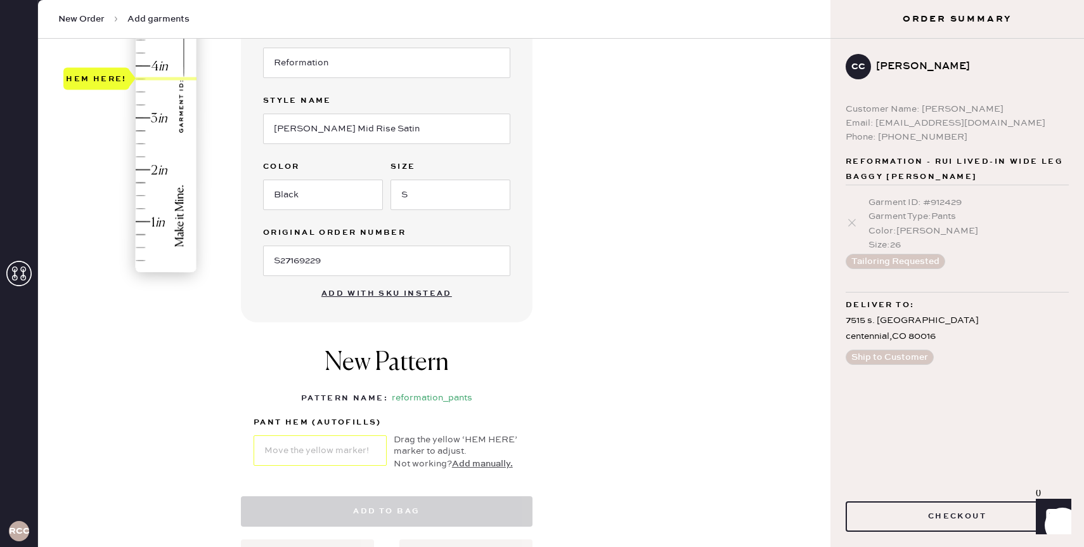
select select "4"
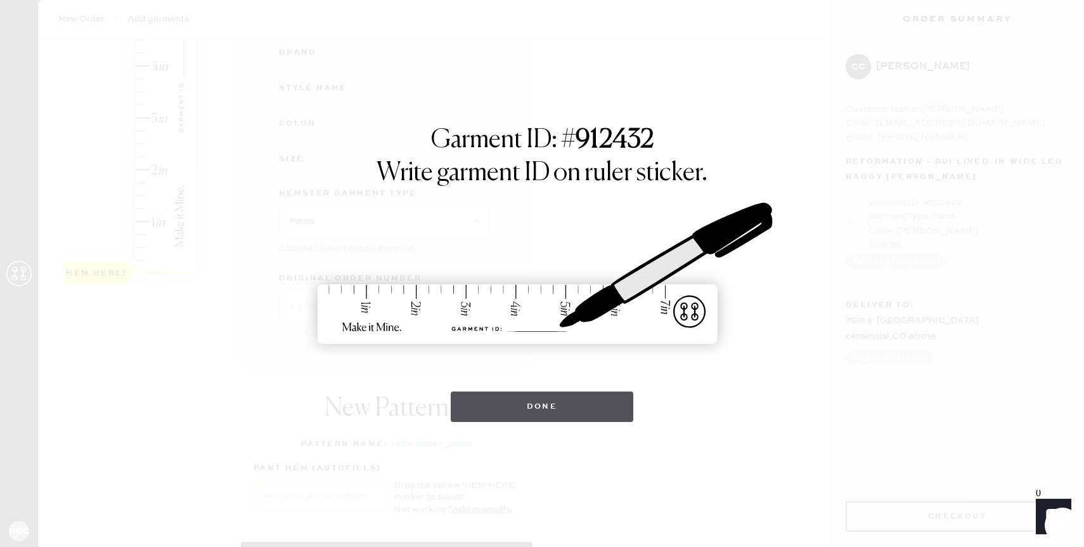
click at [516, 399] on button "Done" at bounding box center [542, 406] width 183 height 30
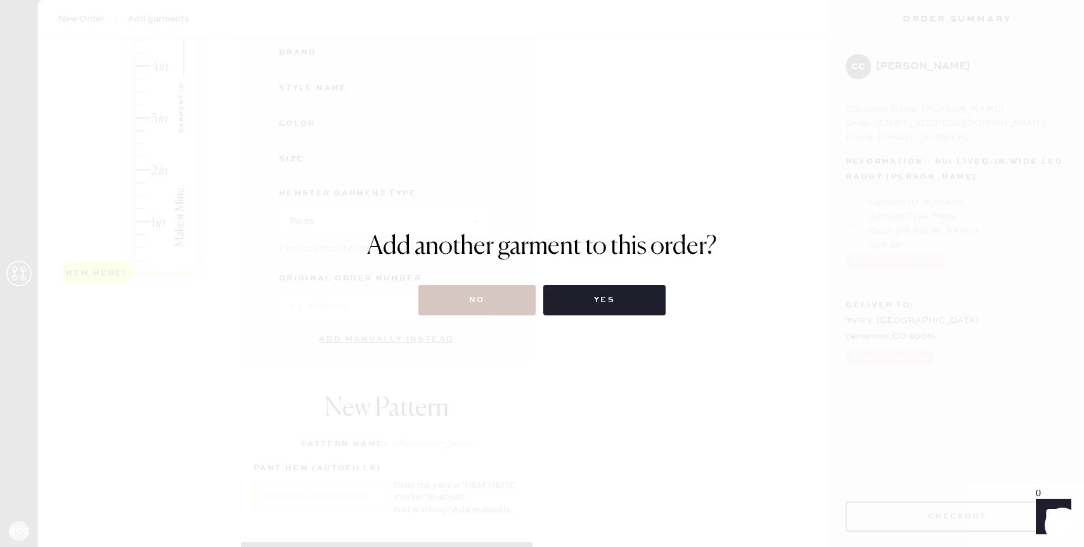
click at [472, 282] on div "Add another garment to this order? No Yes" at bounding box center [542, 273] width 350 height 84
click at [472, 299] on button "No" at bounding box center [476, 300] width 117 height 30
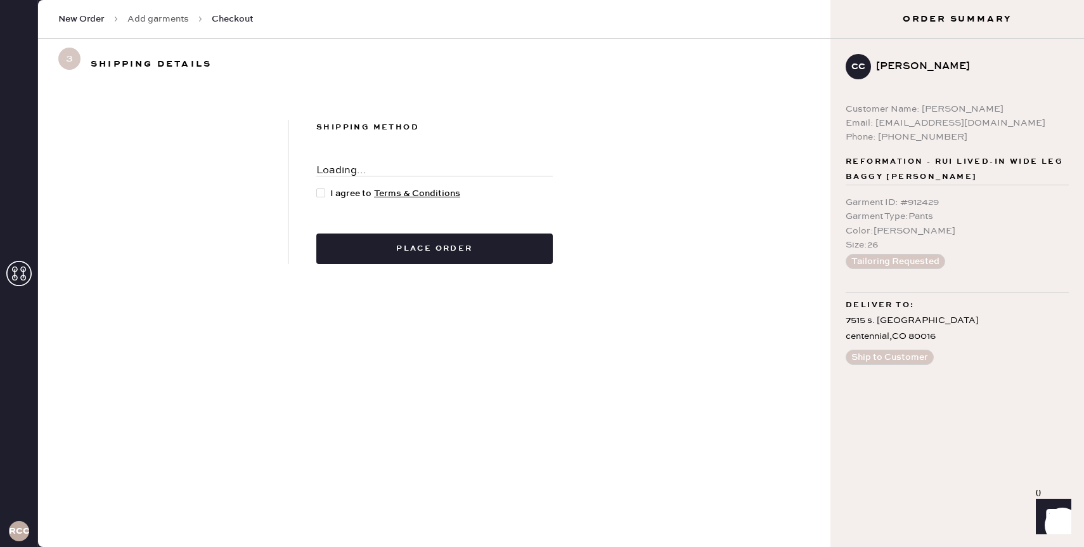
click at [321, 194] on div at bounding box center [320, 192] width 9 height 9
click at [317, 187] on input "I agree to Terms & Conditions" at bounding box center [316, 186] width 1 height 1
checkbox input "true"
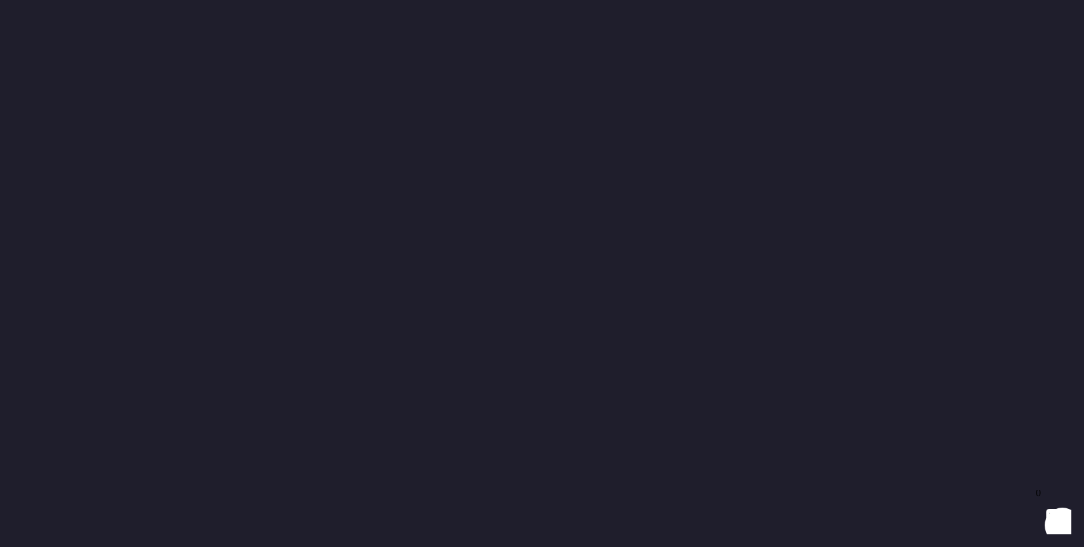
click at [463, 129] on div at bounding box center [542, 273] width 1084 height 547
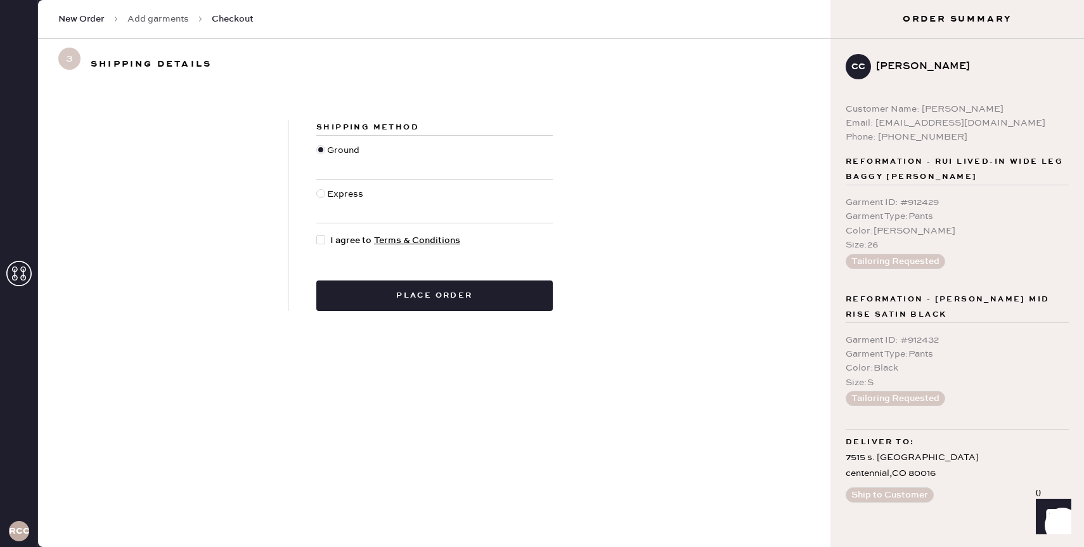
click at [322, 193] on div at bounding box center [320, 193] width 9 height 9
click at [317, 188] on input "Express" at bounding box center [316, 187] width 1 height 1
radio input "true"
click at [322, 237] on div at bounding box center [320, 239] width 9 height 9
click at [317, 234] on input "I agree to Terms & Conditions" at bounding box center [316, 233] width 1 height 1
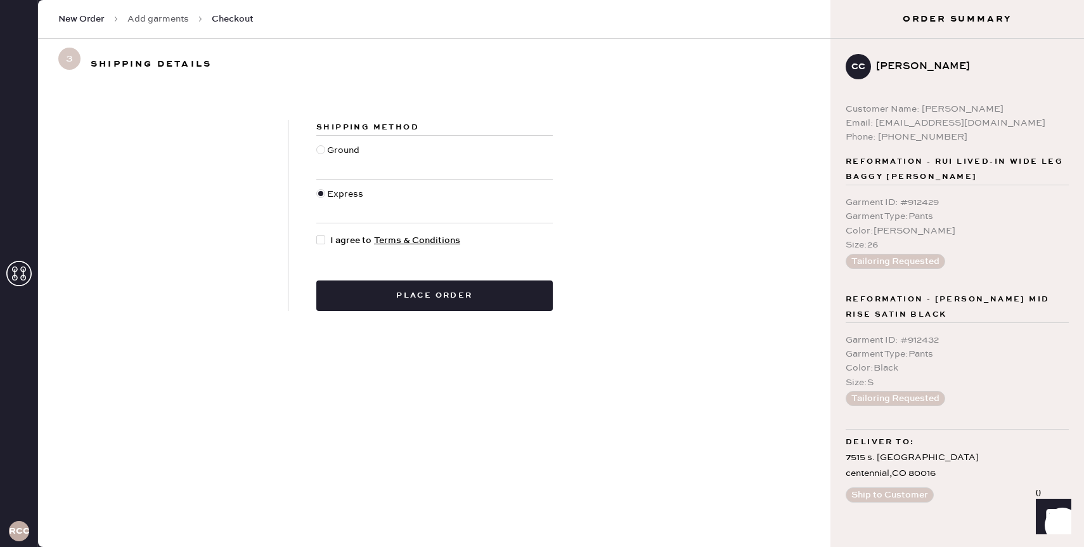
checkbox input "true"
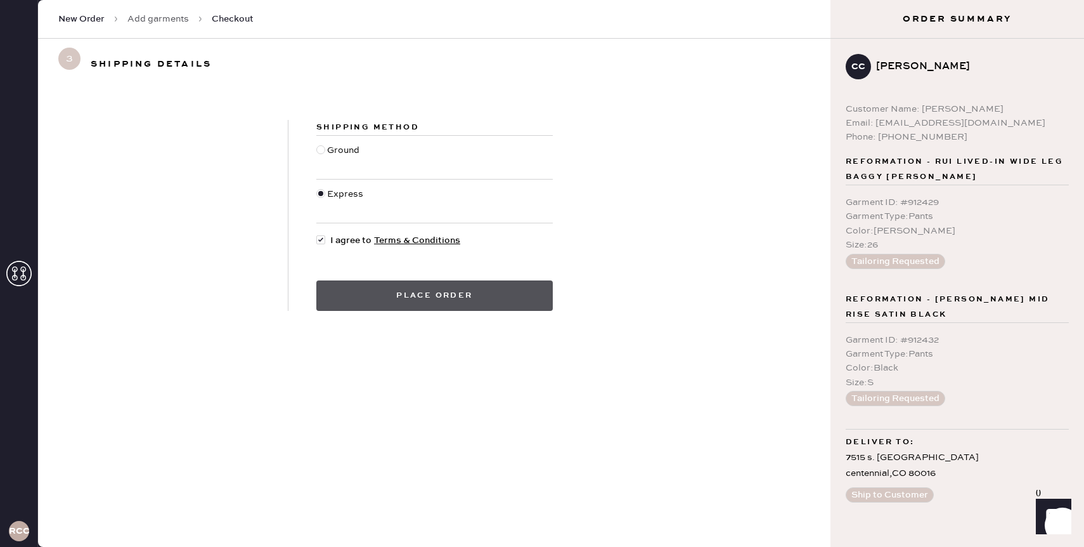
click at [342, 290] on button "Place order" at bounding box center [434, 295] width 236 height 30
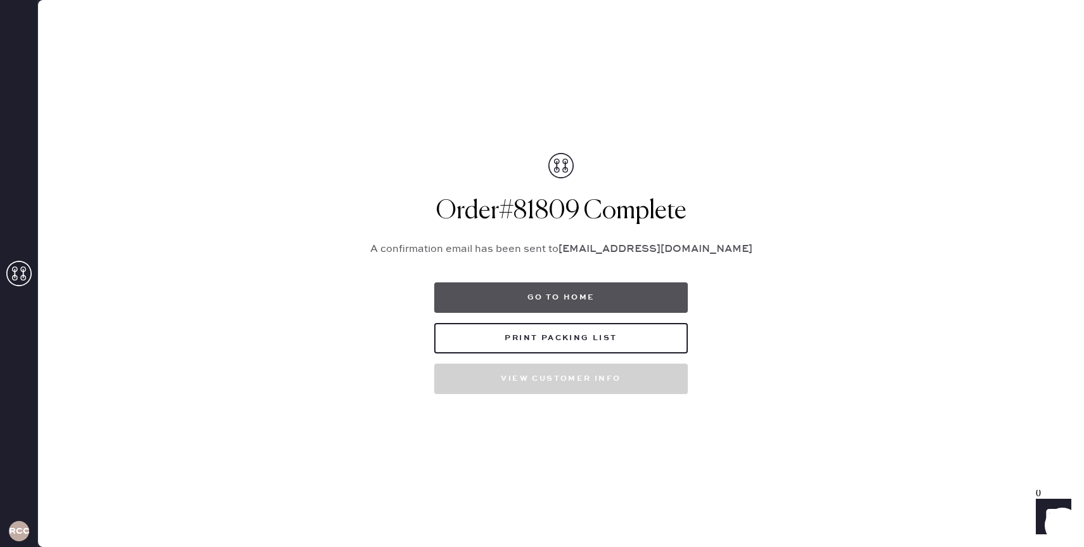
click at [552, 293] on button "Go to home" at bounding box center [561, 297] width 254 height 30
